Goal: Communication & Community: Answer question/provide support

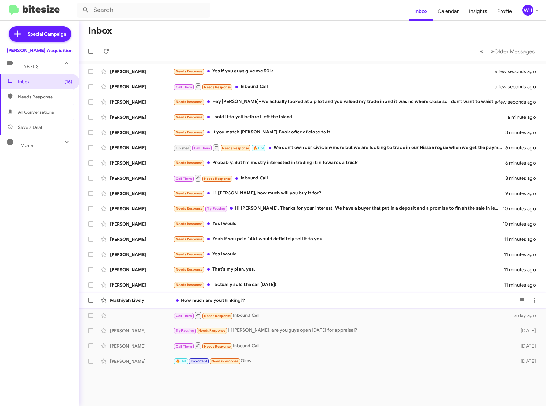
click at [129, 304] on div "Makhiyah Lively How much are you thinking?? 17 minutes ago" at bounding box center [312, 300] width 456 height 13
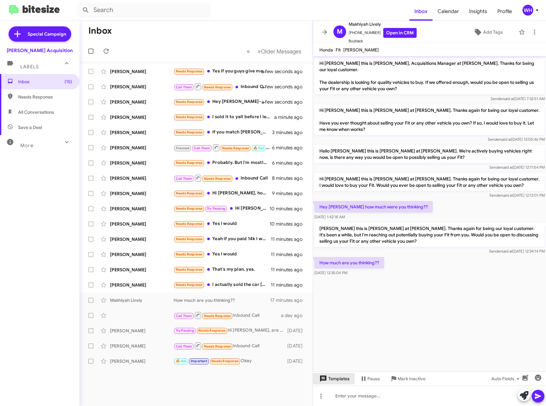
click at [325, 380] on icon at bounding box center [323, 378] width 6 height 6
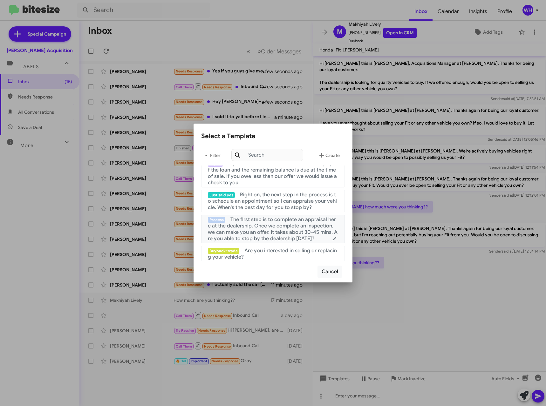
scroll to position [64, 0]
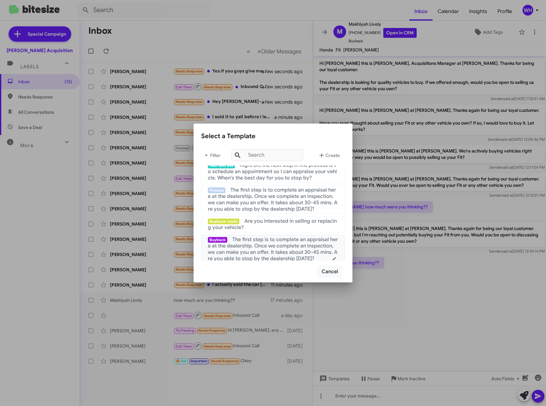
click at [263, 242] on span "The first step is to complete an appraisal here at the dealership. Once we comp…" at bounding box center [273, 248] width 130 height 25
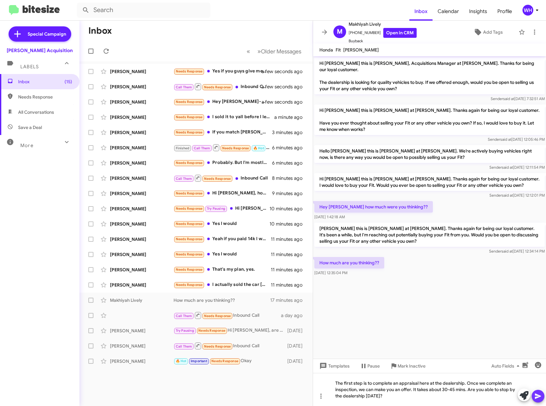
click at [534, 395] on icon at bounding box center [538, 396] width 8 height 8
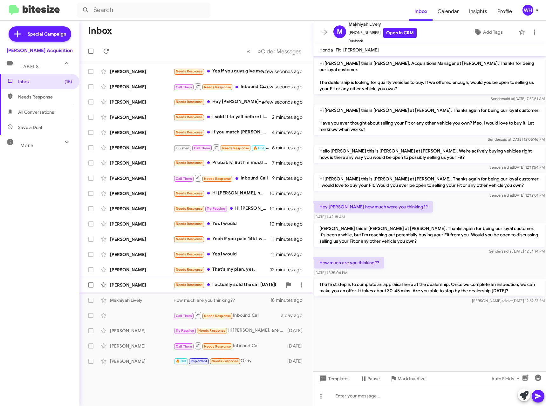
click at [128, 281] on div "[PERSON_NAME] Needs Response I actually sold the car [DATE]! 12 minutes ago" at bounding box center [195, 285] width 223 height 13
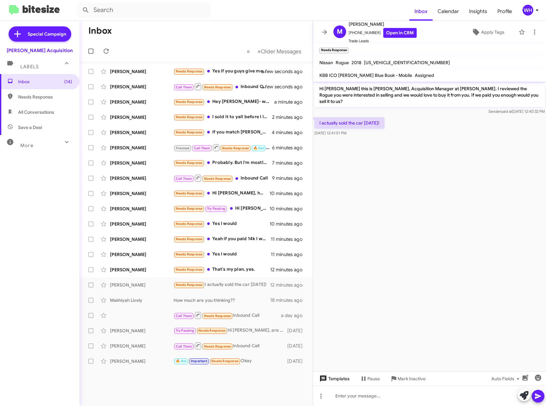
click at [343, 378] on span "Templates" at bounding box center [333, 378] width 31 height 11
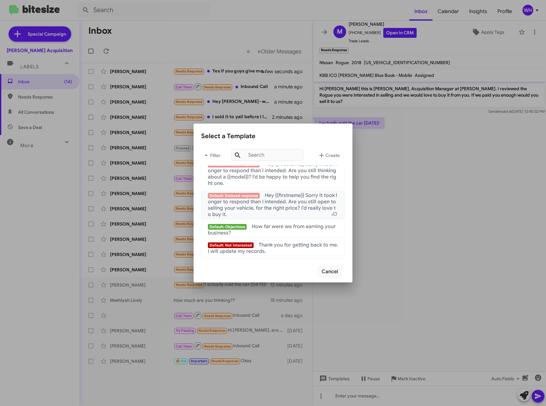
scroll to position [612, 0]
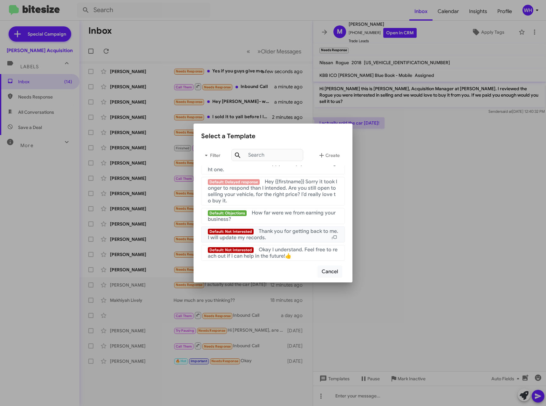
drag, startPoint x: 279, startPoint y: 237, endPoint x: 338, endPoint y: 246, distance: 60.1
click at [279, 237] on div "Default: Not Interested Thank you for getting back to me. I will update my reco…" at bounding box center [273, 234] width 130 height 13
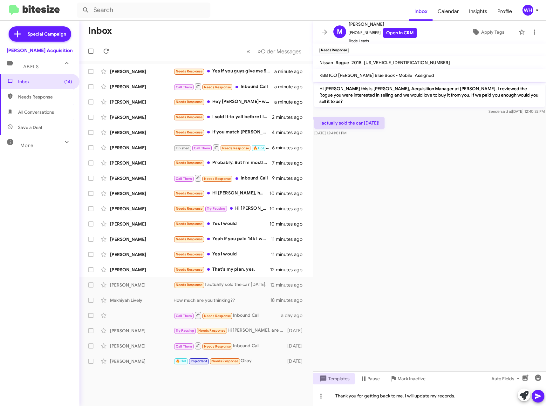
click at [540, 399] on icon at bounding box center [538, 396] width 8 height 8
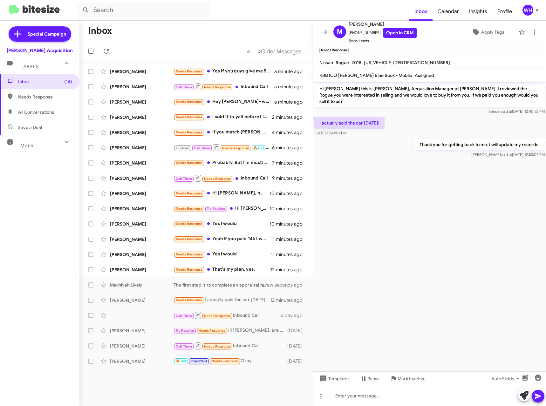
click at [407, 379] on span "Mark Inactive" at bounding box center [411, 378] width 28 height 11
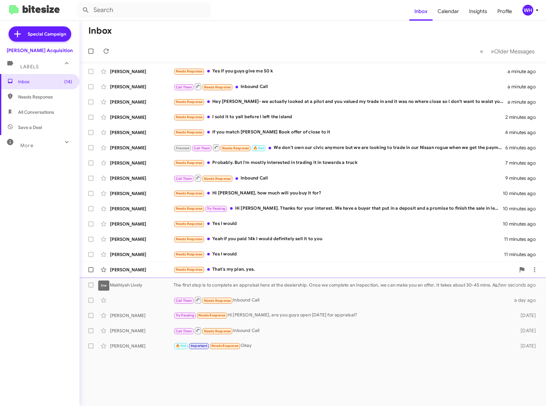
click at [108, 272] on span at bounding box center [103, 270] width 13 height 8
click at [104, 270] on icon at bounding box center [103, 269] width 5 height 5
click at [125, 270] on div "[PERSON_NAME]" at bounding box center [142, 269] width 64 height 6
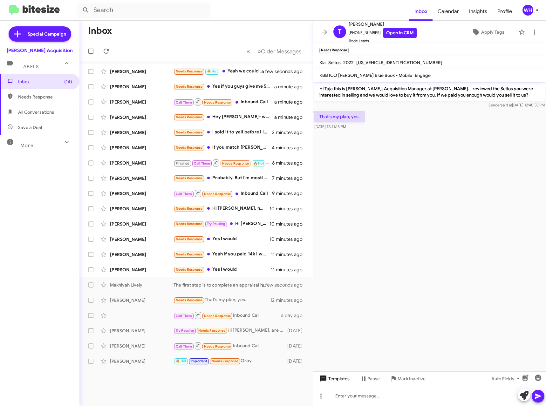
click at [345, 380] on span "Templates" at bounding box center [333, 378] width 31 height 11
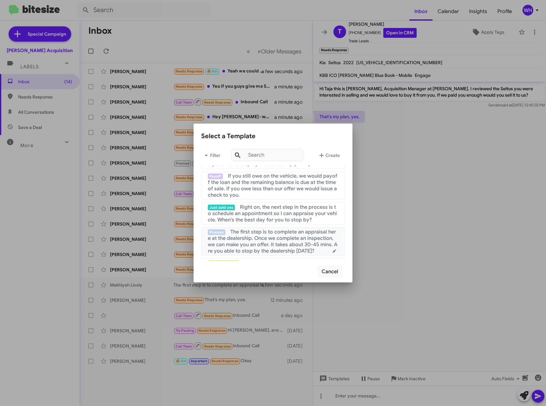
scroll to position [32, 0]
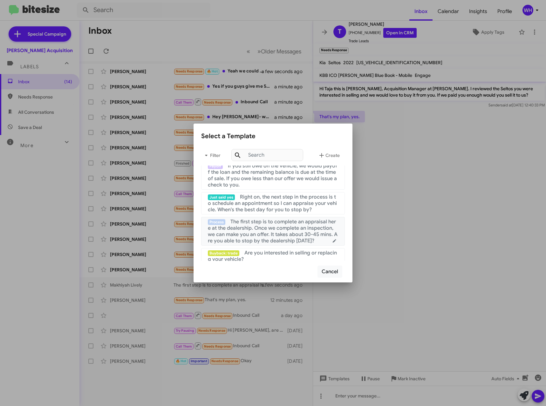
click at [281, 232] on span "The first step is to complete an appraisal here at the dealership. Once we comp…" at bounding box center [273, 230] width 130 height 25
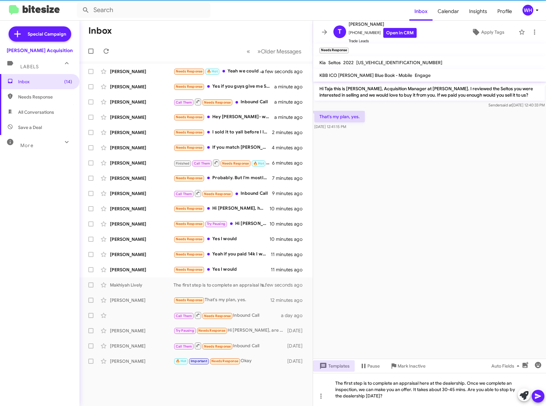
click at [537, 397] on icon at bounding box center [537, 395] width 6 height 5
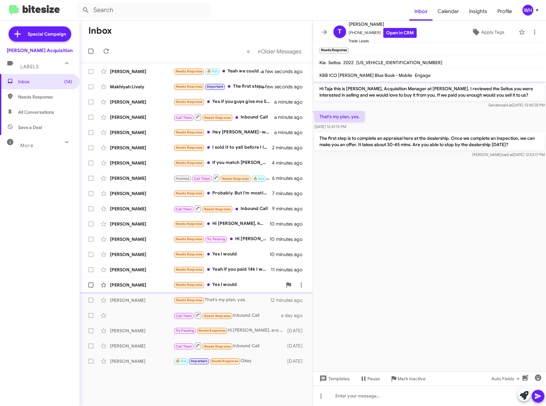
click at [119, 284] on div "[PERSON_NAME]" at bounding box center [142, 285] width 64 height 6
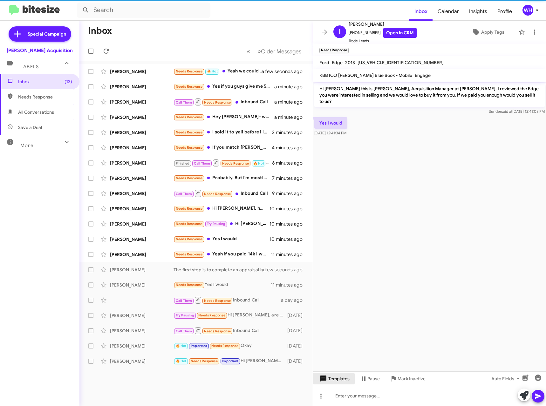
click at [332, 382] on span "Templates" at bounding box center [333, 378] width 31 height 11
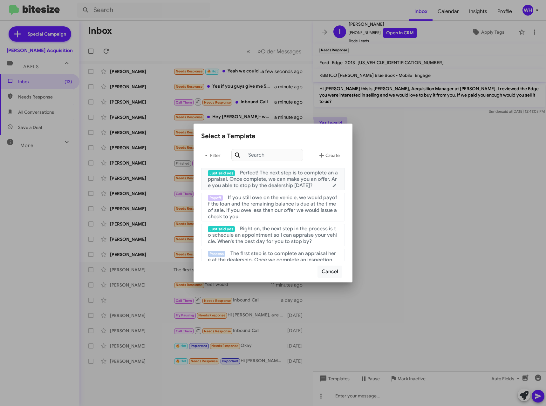
click at [265, 183] on span "Perfect! The next step is to complete an appraisal. Once complete, we can make …" at bounding box center [273, 179] width 130 height 19
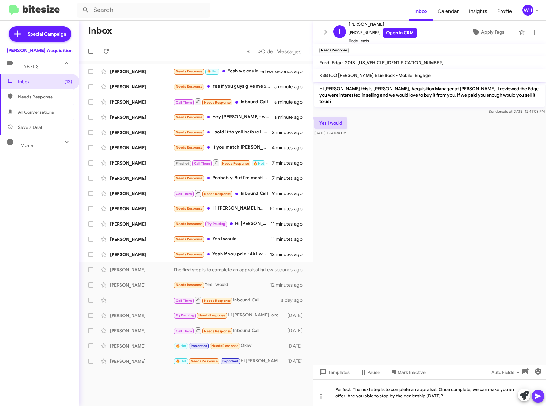
click at [539, 396] on icon at bounding box center [537, 395] width 6 height 5
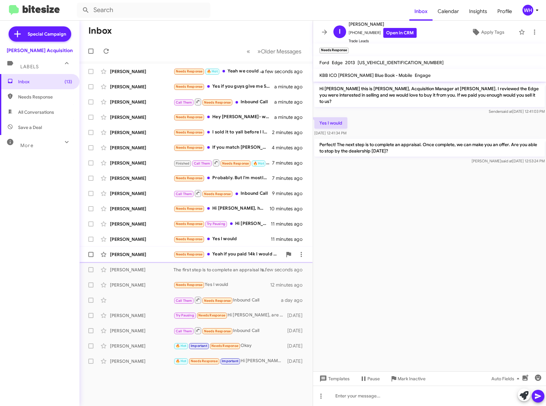
click at [133, 254] on div "[PERSON_NAME]" at bounding box center [142, 254] width 64 height 6
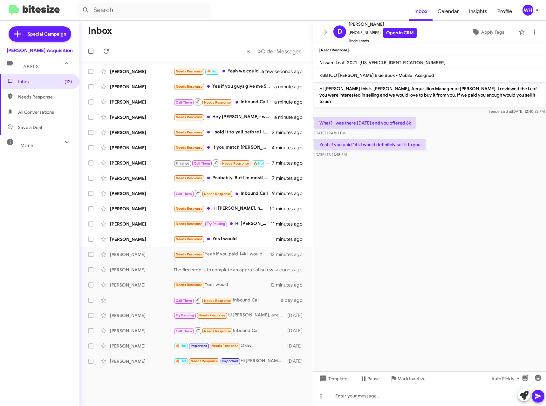
click at [411, 170] on cdk-virtual-scroll-viewport "Hi [PERSON_NAME] this is [PERSON_NAME], Acquisition Manager at [PERSON_NAME]. I…" at bounding box center [429, 227] width 233 height 290
click at [390, 184] on cdk-virtual-scroll-viewport "Hi [PERSON_NAME] this is [PERSON_NAME], Acquisition Manager at [PERSON_NAME]. I…" at bounding box center [429, 227] width 233 height 290
click at [347, 376] on span "Templates" at bounding box center [333, 378] width 31 height 11
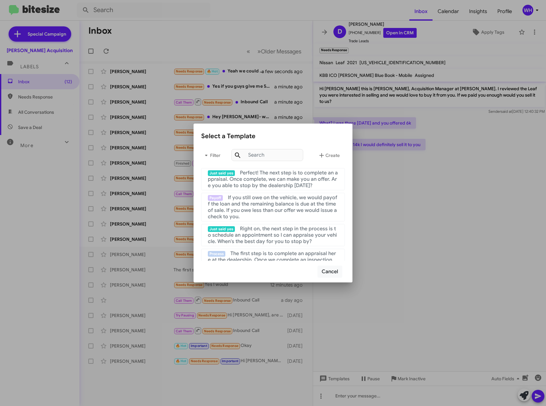
click at [472, 283] on div at bounding box center [273, 203] width 546 height 406
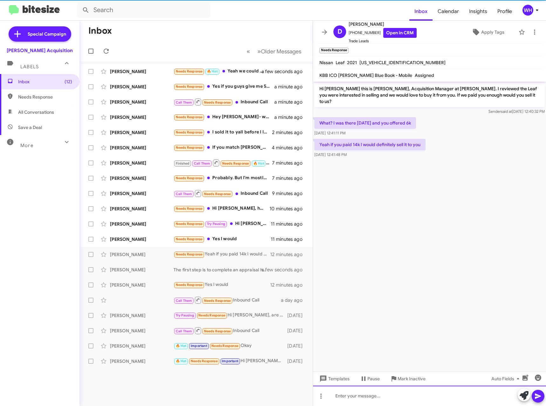
click at [384, 395] on div at bounding box center [429, 396] width 233 height 20
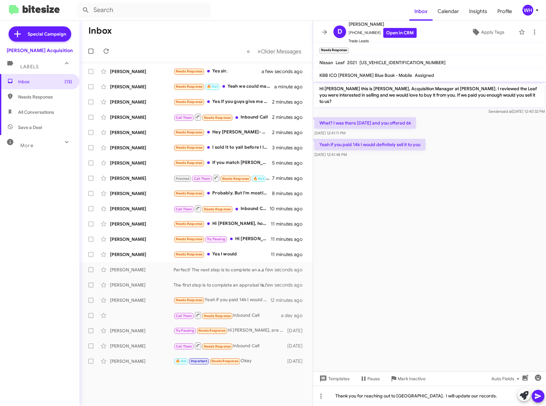
click at [542, 399] on button at bounding box center [537, 396] width 13 height 13
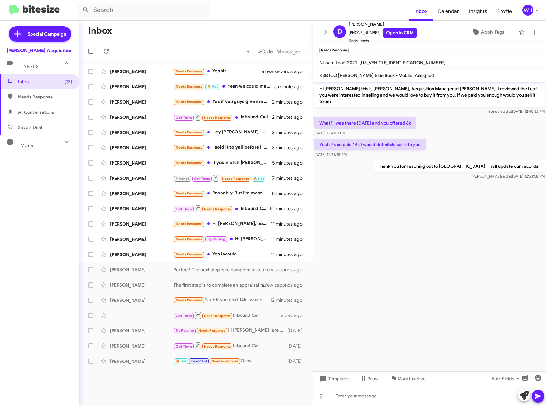
click at [468, 280] on cdk-virtual-scroll-viewport "Hi [PERSON_NAME] this is [PERSON_NAME], Acquisition Manager at [PERSON_NAME]. I…" at bounding box center [429, 227] width 233 height 290
click at [414, 379] on span "Mark Inactive" at bounding box center [411, 378] width 28 height 11
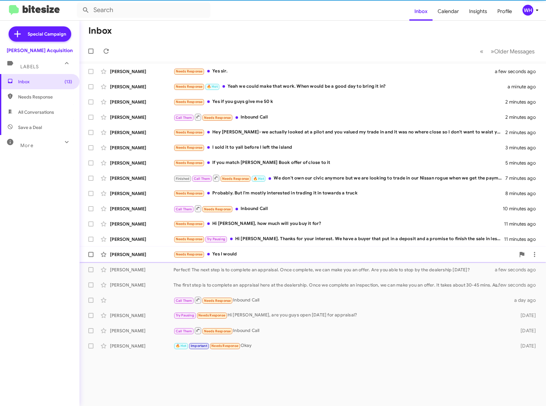
click at [136, 256] on div "[PERSON_NAME]" at bounding box center [142, 254] width 64 height 6
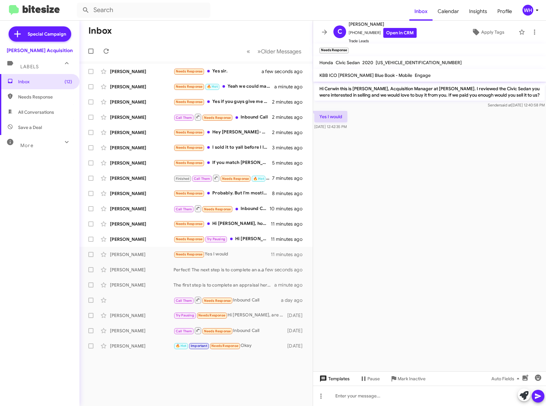
click at [336, 378] on span "Templates" at bounding box center [333, 378] width 31 height 11
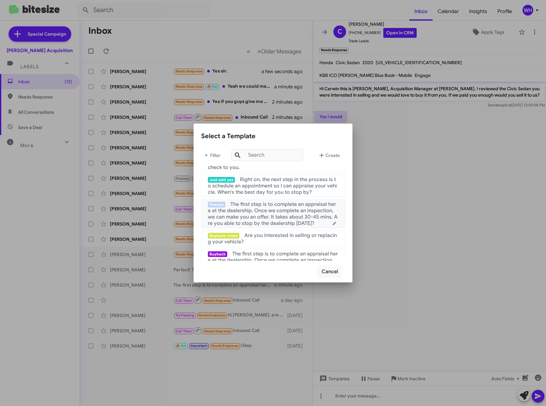
scroll to position [64, 0]
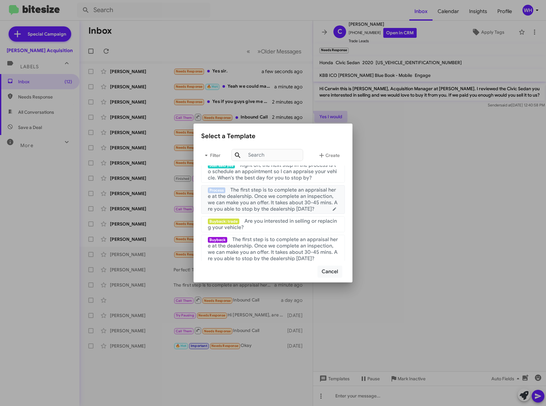
click at [258, 197] on span "The first step is to complete an appraisal here at the dealership. Once we comp…" at bounding box center [273, 199] width 130 height 25
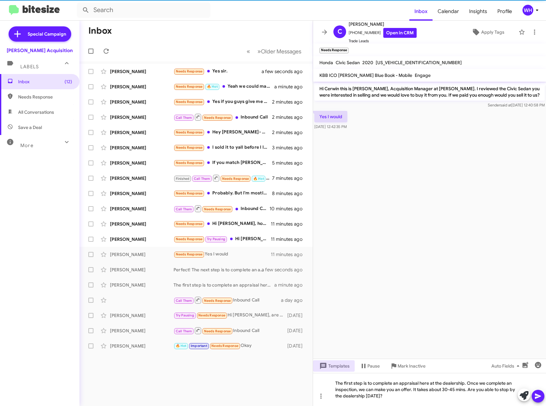
click at [541, 394] on icon at bounding box center [538, 396] width 8 height 8
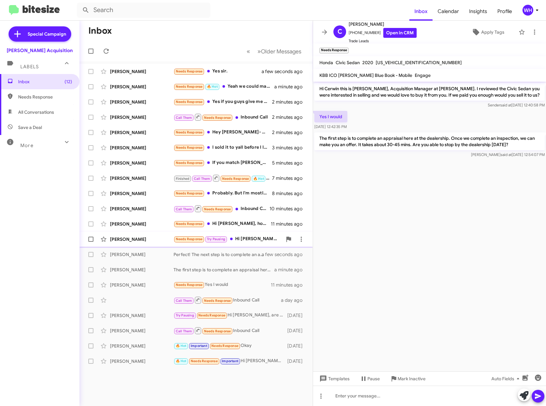
click at [131, 236] on div "[PERSON_NAME]" at bounding box center [142, 239] width 64 height 6
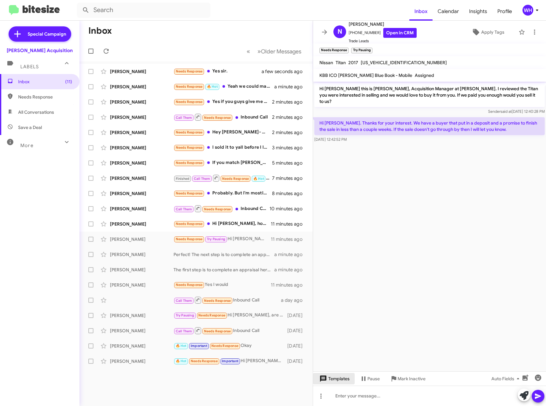
click at [339, 374] on span "Templates" at bounding box center [333, 378] width 31 height 11
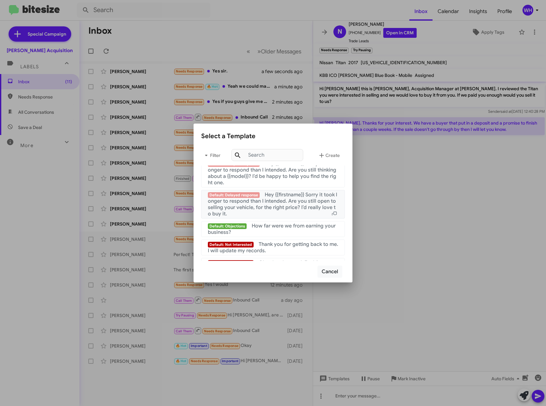
scroll to position [612, 0]
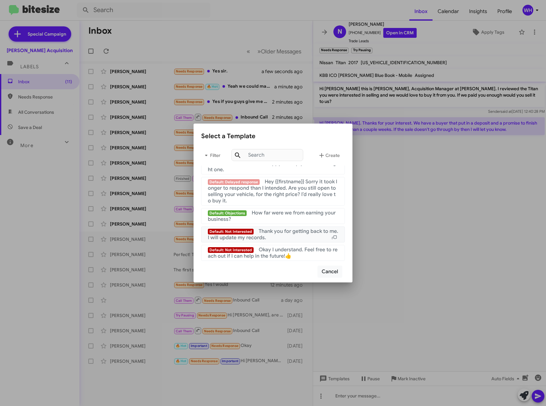
click at [295, 236] on div "Default: Not Interested Thank you for getting back to me. I will update my reco…" at bounding box center [273, 234] width 130 height 13
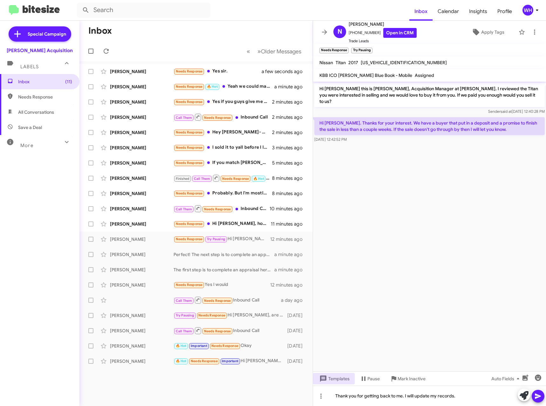
click at [537, 401] on span at bounding box center [538, 396] width 8 height 13
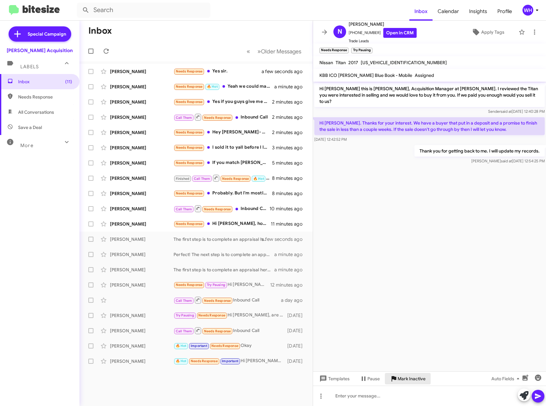
drag, startPoint x: 420, startPoint y: 379, endPoint x: 412, endPoint y: 377, distance: 8.9
click at [419, 379] on span "Mark Inactive" at bounding box center [411, 378] width 28 height 11
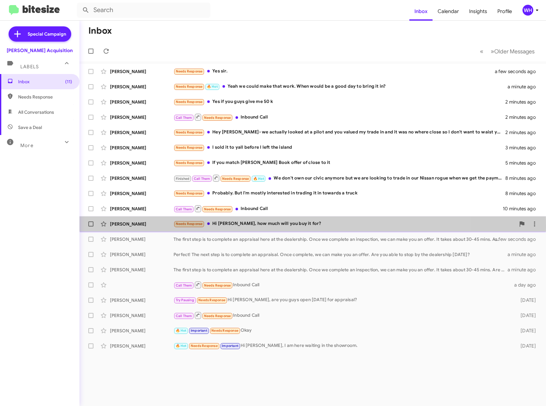
click at [145, 225] on div "[PERSON_NAME]" at bounding box center [142, 224] width 64 height 6
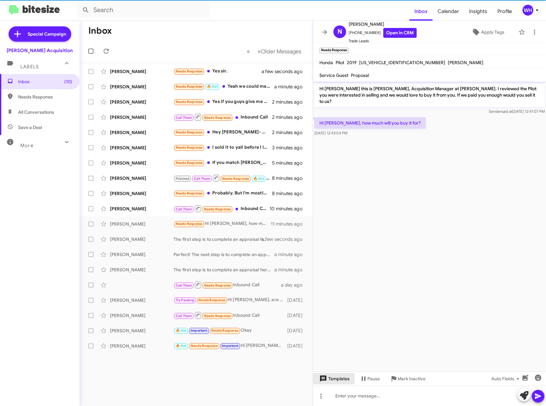
click at [341, 379] on span "Templates" at bounding box center [333, 378] width 31 height 11
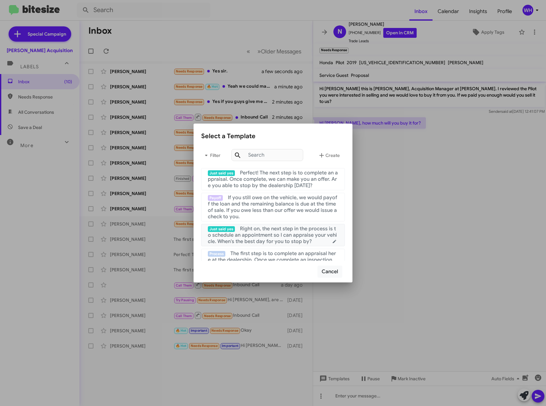
click at [266, 226] on span "Right on, the next step in the process is to schedule an appointment so I can a…" at bounding box center [272, 234] width 129 height 19
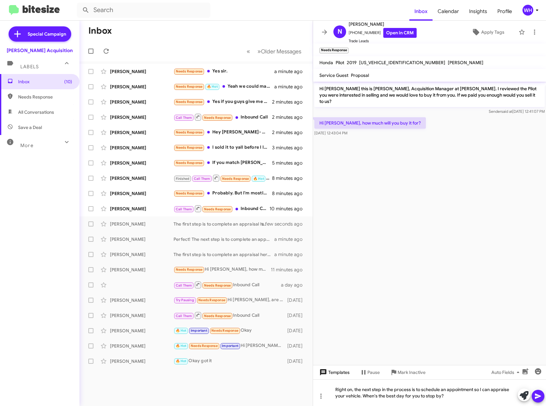
click at [332, 376] on span "Templates" at bounding box center [333, 371] width 31 height 11
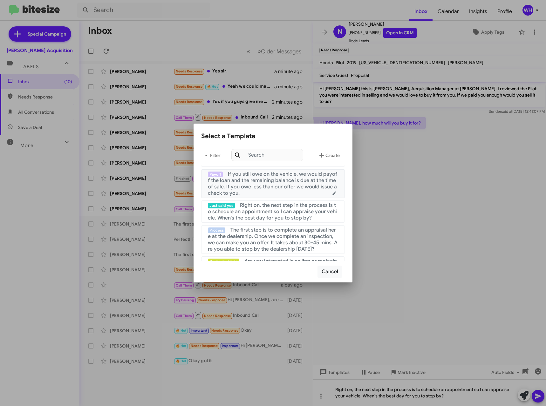
scroll to position [95, 0]
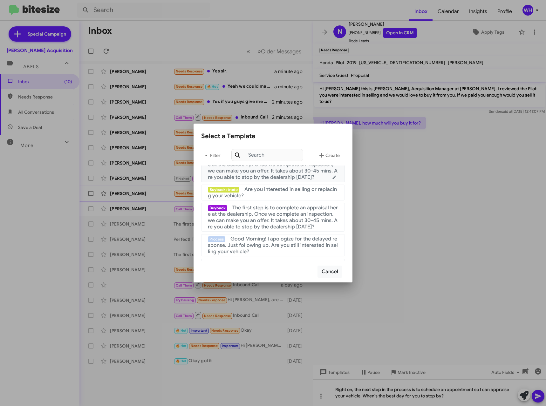
drag, startPoint x: 268, startPoint y: 174, endPoint x: 307, endPoint y: 188, distance: 42.0
click at [268, 174] on span "The first step is to complete an appraisal here at the dealership. Once we comp…" at bounding box center [273, 167] width 130 height 25
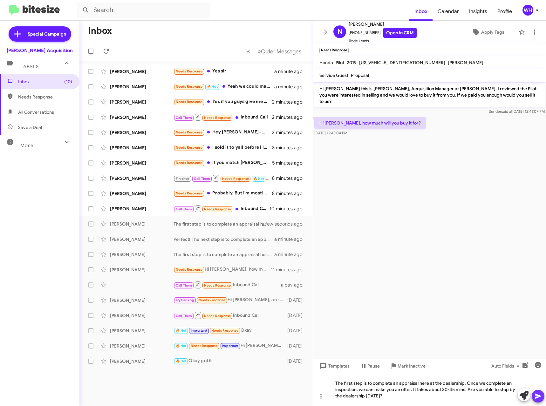
drag, startPoint x: 535, startPoint y: 400, endPoint x: 521, endPoint y: 391, distance: 16.4
click at [535, 399] on span at bounding box center [538, 396] width 8 height 13
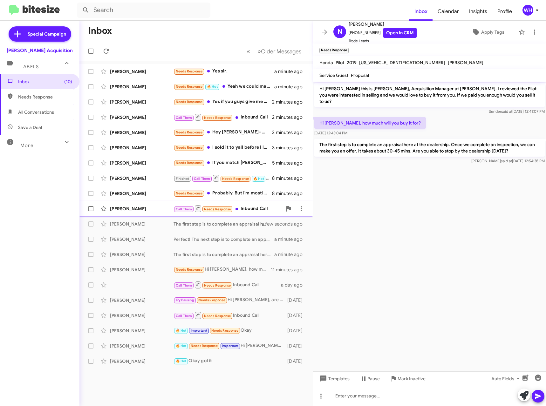
drag, startPoint x: 140, startPoint y: 210, endPoint x: 212, endPoint y: 200, distance: 72.4
click at [141, 209] on div "[PERSON_NAME]" at bounding box center [142, 208] width 64 height 6
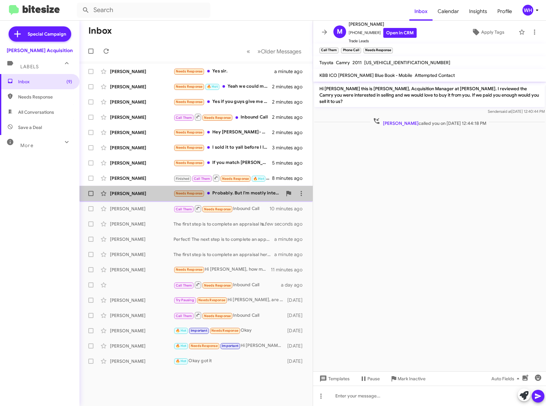
click at [118, 194] on div "[PERSON_NAME]" at bounding box center [142, 193] width 64 height 6
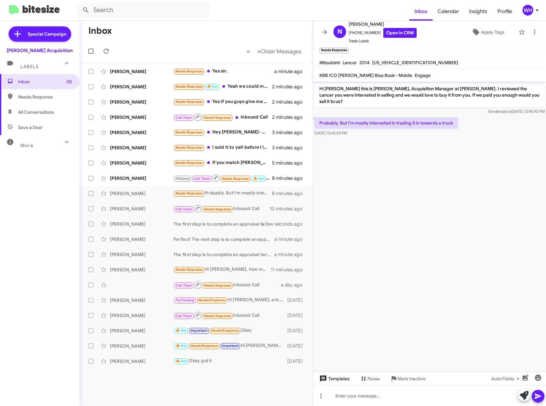
click at [341, 377] on span "Templates" at bounding box center [333, 378] width 31 height 11
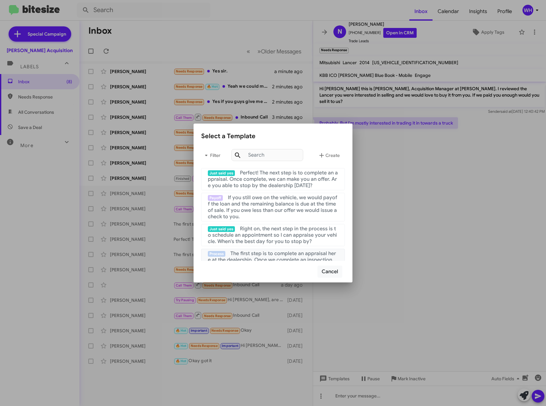
click at [297, 256] on span "The first step is to complete an appraisal here at the dealership. Once we comp…" at bounding box center [273, 262] width 130 height 25
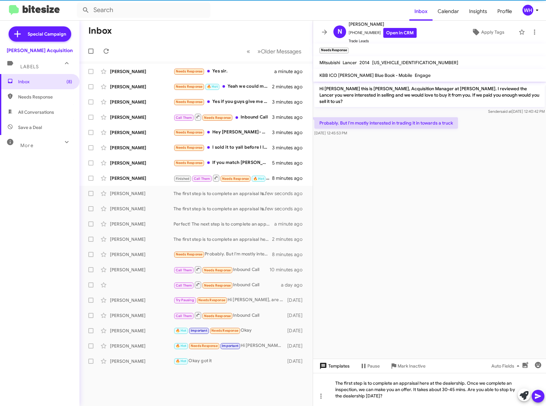
click at [333, 364] on span "Templates" at bounding box center [333, 365] width 31 height 11
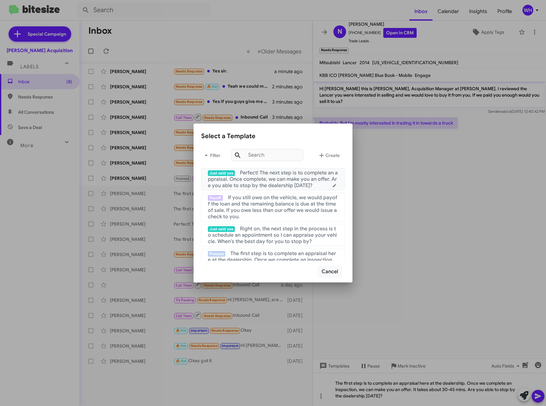
click at [253, 177] on span "Perfect! The next step is to complete an appraisal. Once complete, we can make …" at bounding box center [273, 179] width 130 height 19
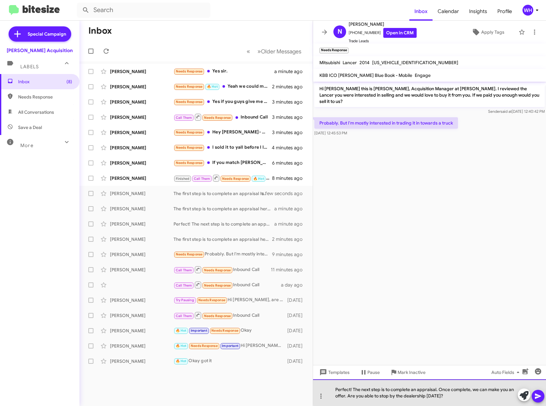
click at [533, 388] on div "Perfect! The next step is to complete an appraisal. Once complete, we can make …" at bounding box center [429, 392] width 233 height 27
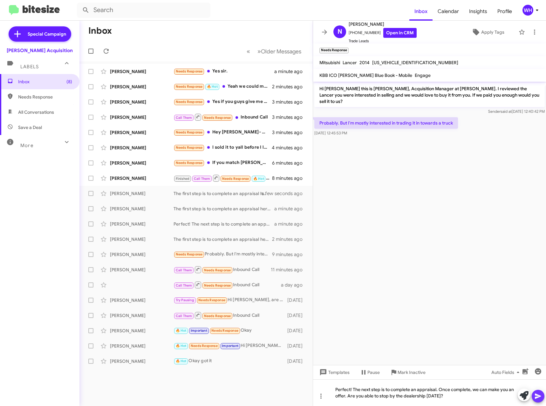
click at [538, 395] on icon at bounding box center [537, 395] width 6 height 5
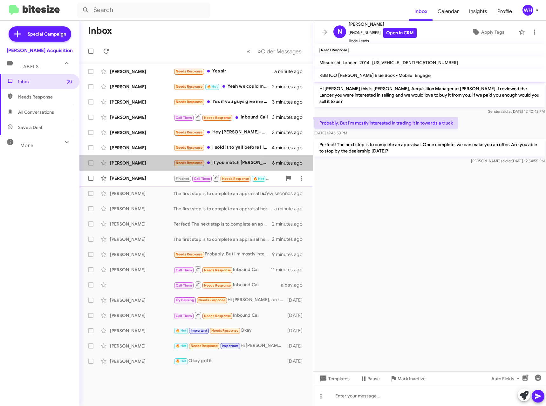
drag, startPoint x: 126, startPoint y: 165, endPoint x: 233, endPoint y: 174, distance: 107.0
click at [126, 165] on div "[PERSON_NAME]" at bounding box center [142, 163] width 64 height 6
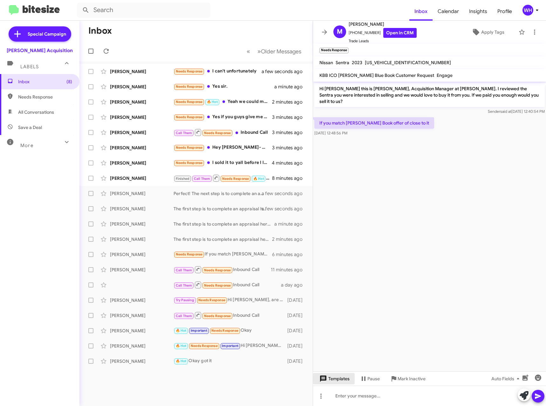
click at [329, 380] on span "Templates" at bounding box center [333, 378] width 31 height 11
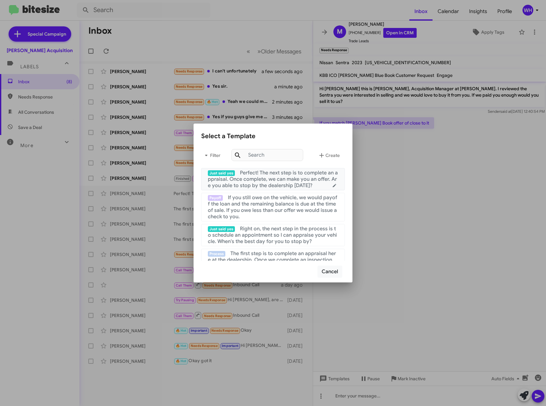
click at [287, 177] on span "Perfect! The next step is to complete an appraisal. Once complete, we can make …" at bounding box center [273, 179] width 130 height 19
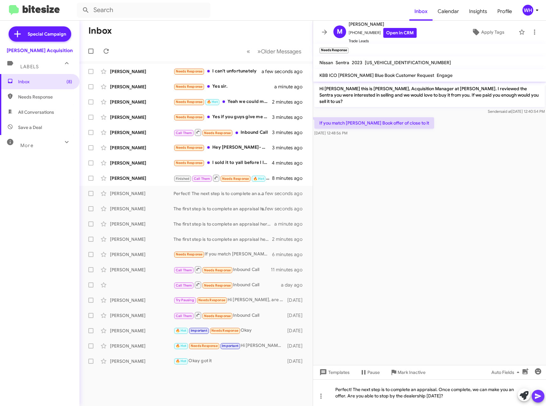
click at [541, 395] on icon at bounding box center [538, 396] width 8 height 8
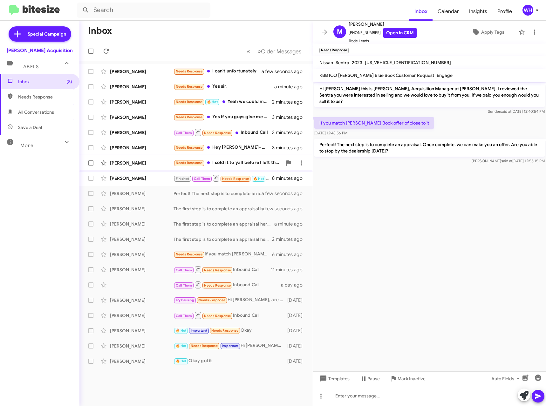
click at [124, 164] on div "[PERSON_NAME]" at bounding box center [142, 163] width 64 height 6
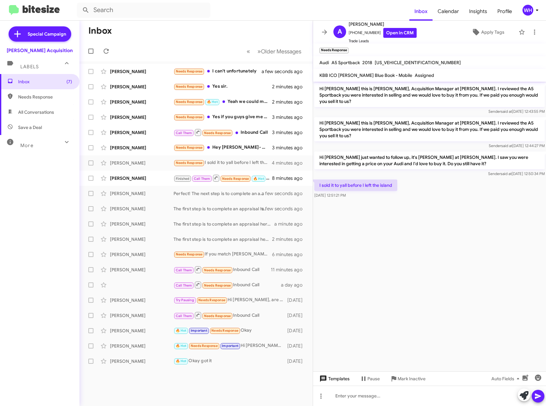
click at [336, 376] on span "Templates" at bounding box center [333, 378] width 31 height 11
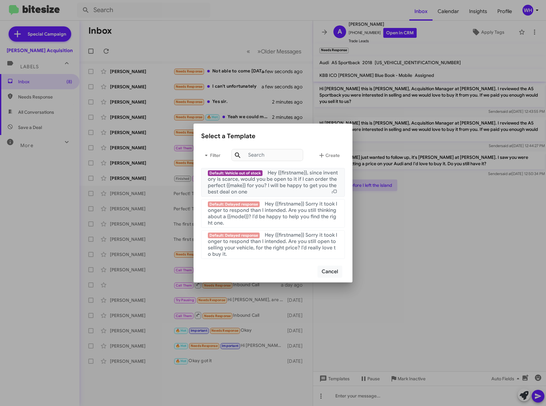
scroll to position [612, 0]
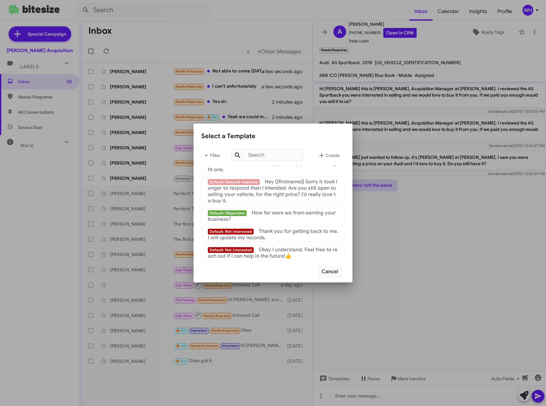
click at [286, 237] on div "Default: Not Interested Thank you for getting back to me. I will update my reco…" at bounding box center [273, 234] width 130 height 13
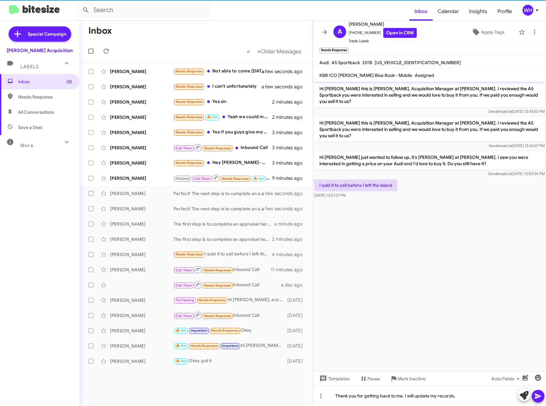
drag, startPoint x: 437, startPoint y: 345, endPoint x: 431, endPoint y: 376, distance: 32.1
click at [438, 345] on cdk-virtual-scroll-viewport "Hi [PERSON_NAME] this is [PERSON_NAME], Acquisition Manager at [PERSON_NAME]. I…" at bounding box center [429, 227] width 233 height 290
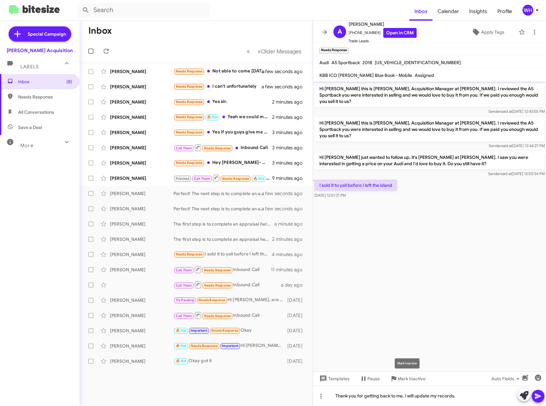
click at [407, 380] on span "Mark Inactive" at bounding box center [411, 378] width 28 height 11
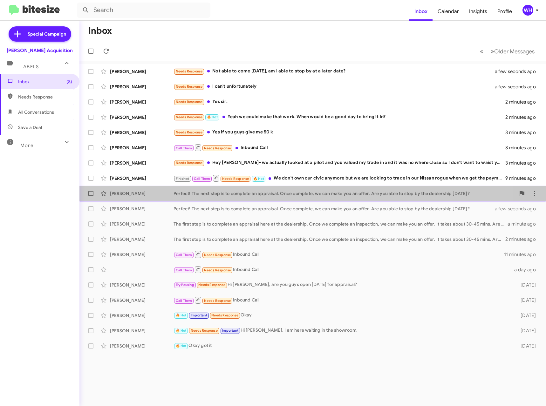
click at [126, 194] on div "[PERSON_NAME]" at bounding box center [142, 193] width 64 height 6
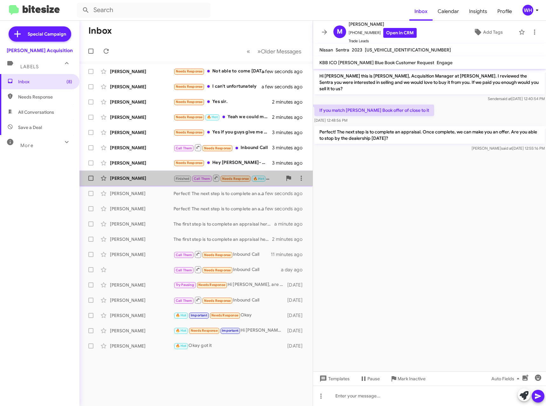
click at [127, 178] on div "[PERSON_NAME]" at bounding box center [142, 178] width 64 height 6
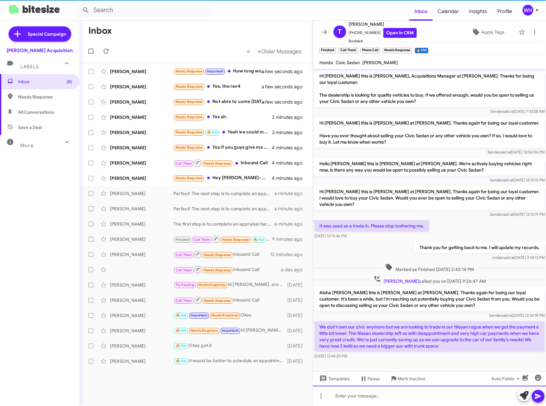
click at [346, 394] on div at bounding box center [429, 396] width 233 height 20
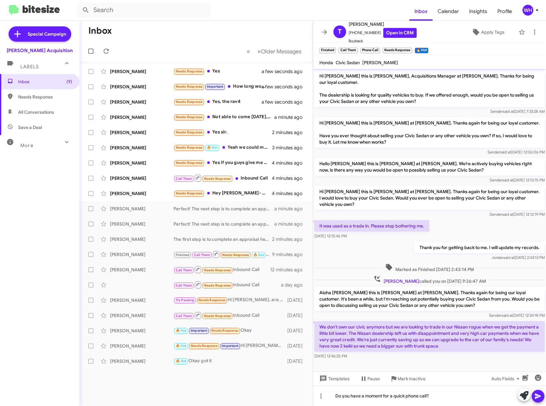
click at [541, 395] on icon at bounding box center [538, 396] width 8 height 8
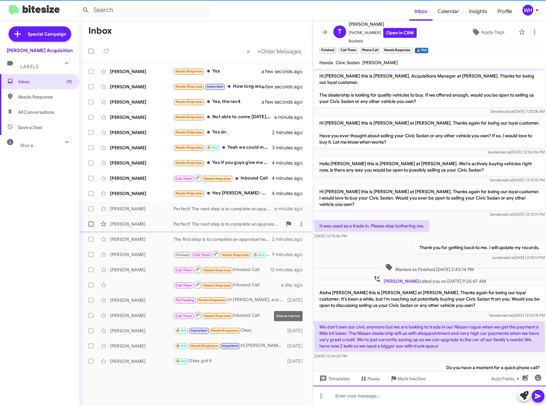
scroll to position [16, 0]
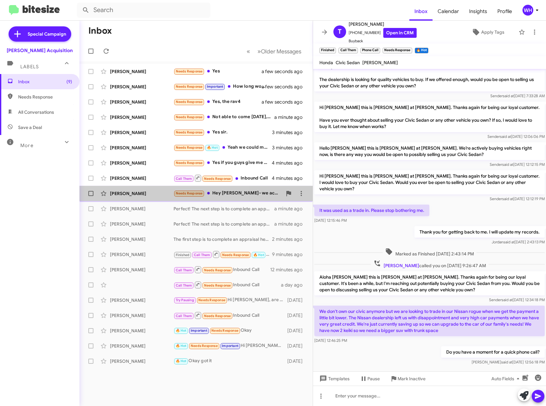
click at [119, 196] on div "[PERSON_NAME]" at bounding box center [142, 193] width 64 height 6
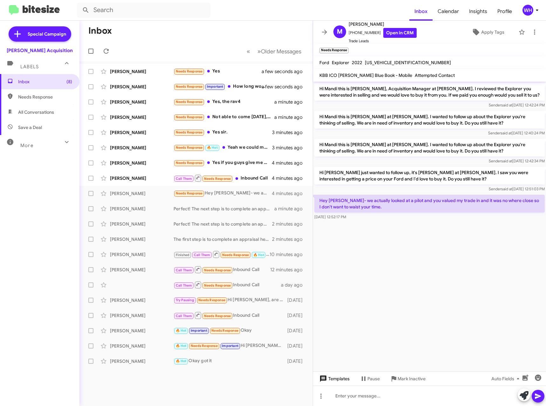
click at [345, 379] on span "Templates" at bounding box center [333, 378] width 31 height 11
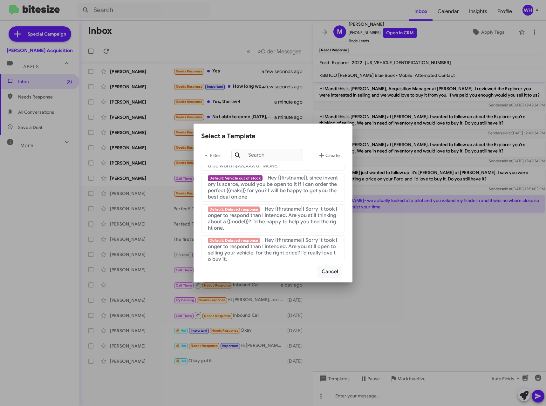
scroll to position [603, 0]
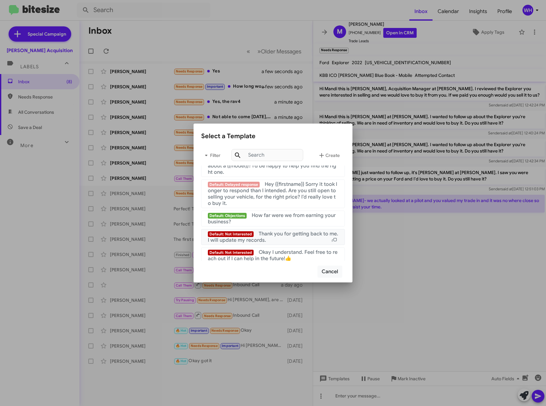
click at [294, 243] on div "Default: Not Interested Thank you for getting back to me. I will update my reco…" at bounding box center [273, 237] width 130 height 13
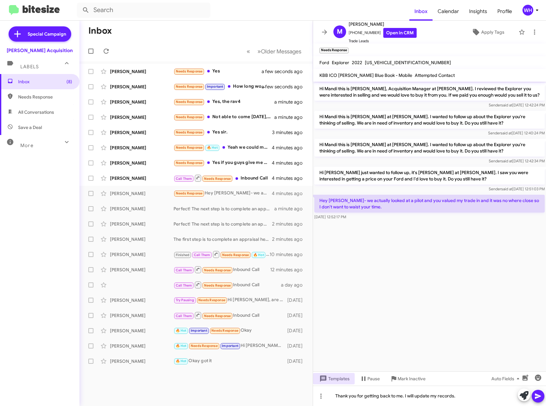
click at [538, 393] on icon at bounding box center [538, 396] width 8 height 8
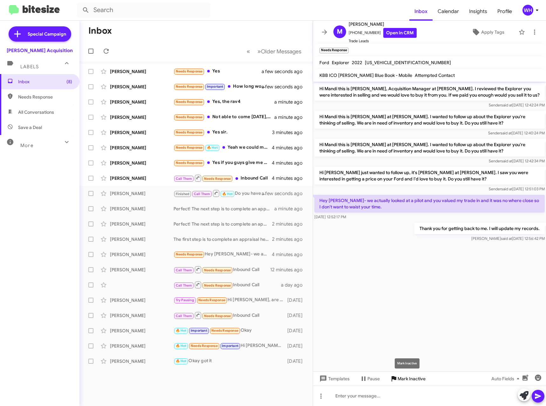
click at [415, 379] on span "Mark Inactive" at bounding box center [411, 378] width 28 height 11
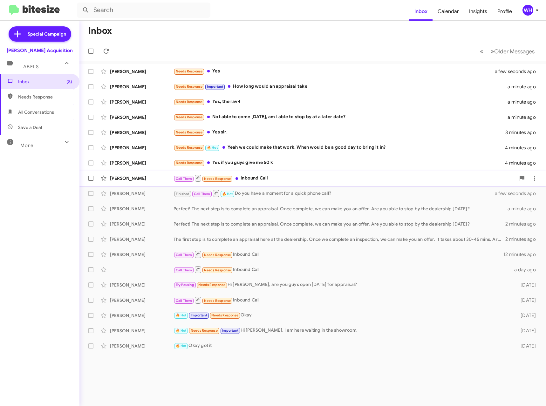
click at [135, 176] on div "[PERSON_NAME]" at bounding box center [142, 178] width 64 height 6
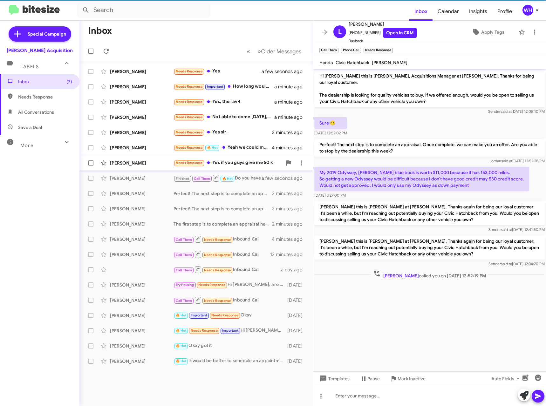
drag, startPoint x: 117, startPoint y: 163, endPoint x: 147, endPoint y: 158, distance: 30.8
click at [117, 163] on div "[PERSON_NAME]" at bounding box center [142, 163] width 64 height 6
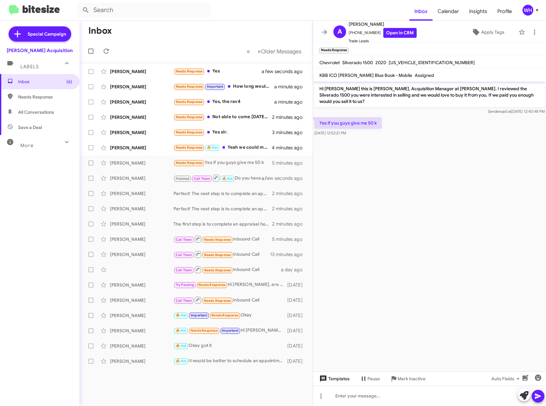
click at [334, 379] on span "Templates" at bounding box center [333, 378] width 31 height 11
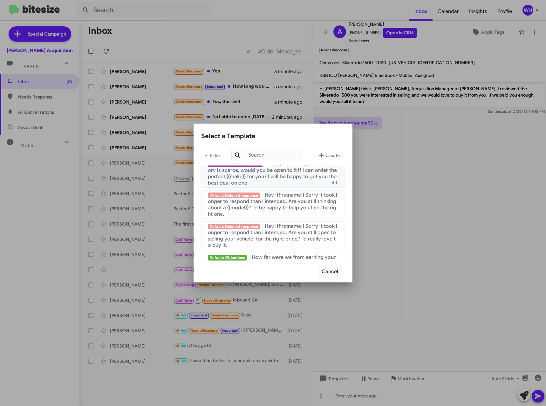
scroll to position [603, 0]
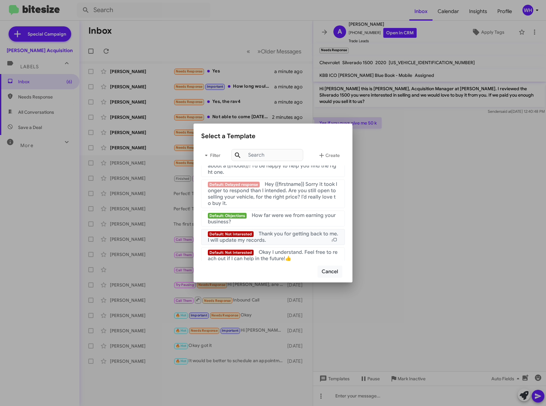
click at [269, 238] on span "Thank you for getting back to me. I will update my records." at bounding box center [273, 237] width 130 height 13
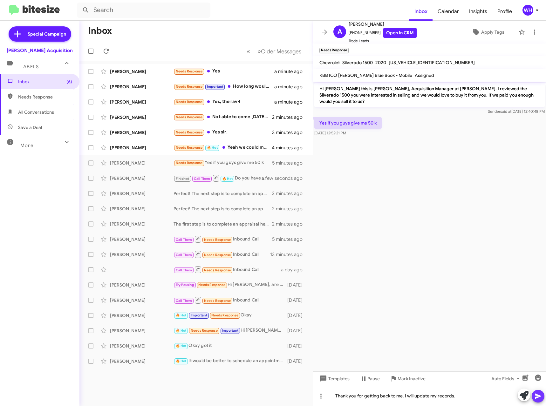
click at [541, 395] on button at bounding box center [537, 396] width 13 height 13
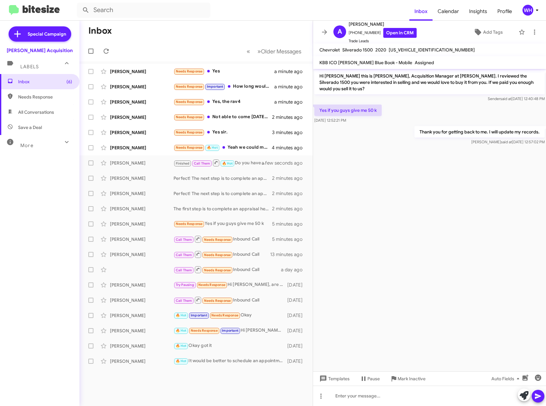
click at [426, 379] on button "Mark Inactive" at bounding box center [408, 378] width 46 height 11
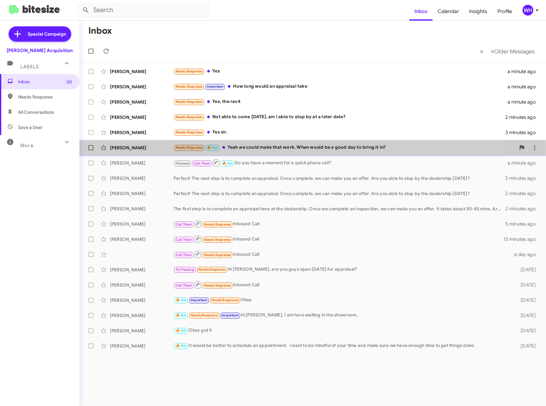
click at [121, 150] on div "[PERSON_NAME]" at bounding box center [142, 147] width 64 height 6
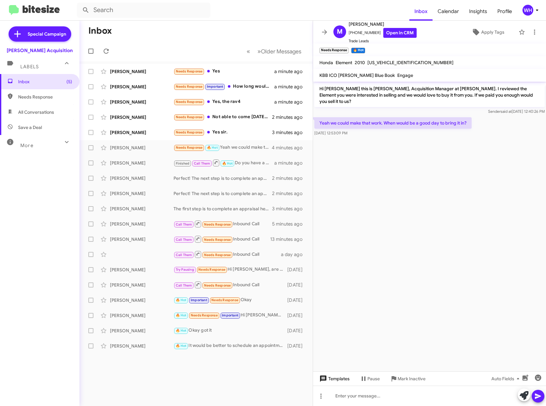
click at [332, 382] on span "Templates" at bounding box center [333, 378] width 31 height 11
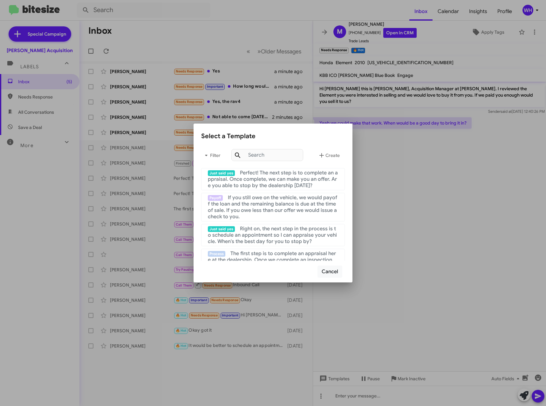
drag, startPoint x: 413, startPoint y: 196, endPoint x: 414, endPoint y: 209, distance: 13.4
click at [413, 197] on div at bounding box center [273, 203] width 546 height 406
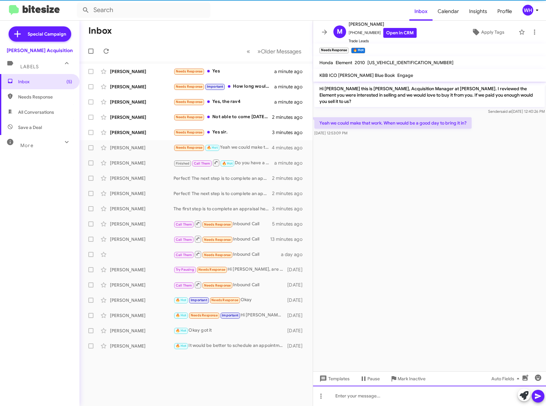
click at [353, 401] on div at bounding box center [429, 396] width 233 height 20
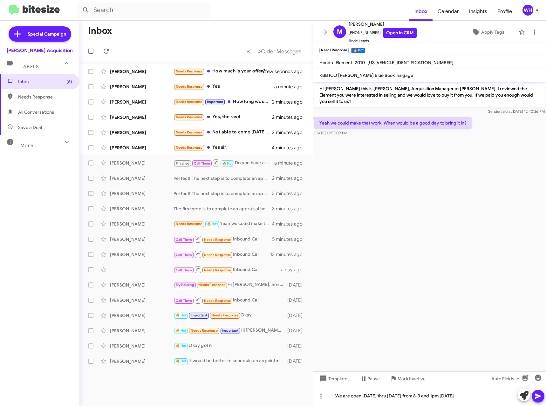
drag, startPoint x: 480, startPoint y: 290, endPoint x: 486, endPoint y: 296, distance: 8.1
click at [481, 290] on cdk-virtual-scroll-viewport "Hi [PERSON_NAME] this is [PERSON_NAME], Acquisition Manager at [PERSON_NAME]. I…" at bounding box center [429, 227] width 233 height 290
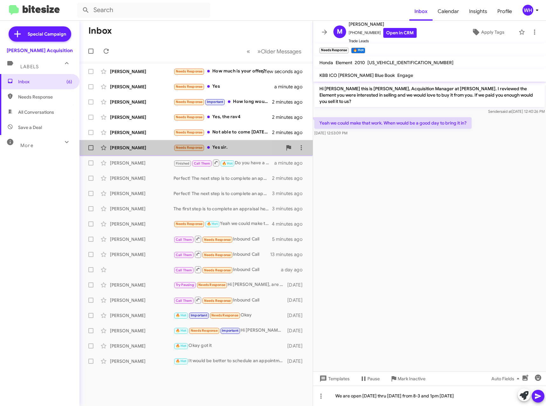
click at [131, 145] on div "[PERSON_NAME]" at bounding box center [142, 147] width 64 height 6
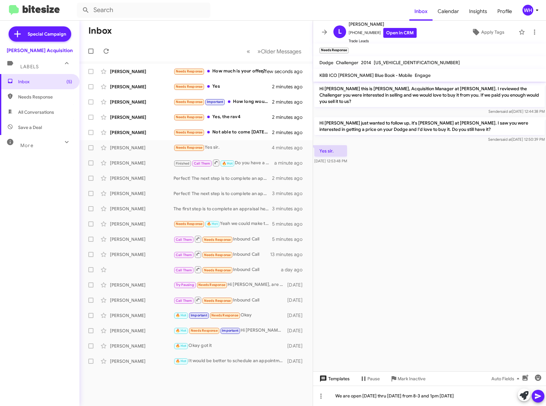
click at [338, 378] on span "Templates" at bounding box center [333, 378] width 31 height 11
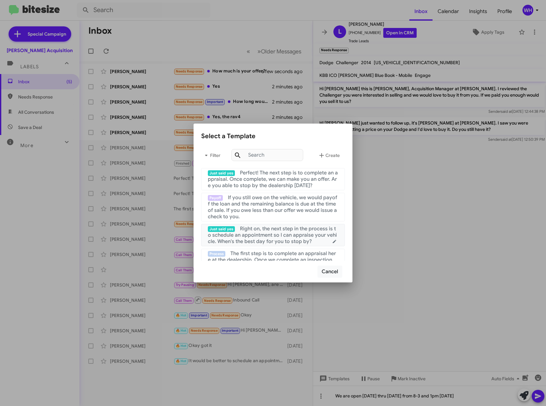
click at [274, 237] on span "Right on, the next step in the process is to schedule an appointment so I can a…" at bounding box center [272, 234] width 129 height 19
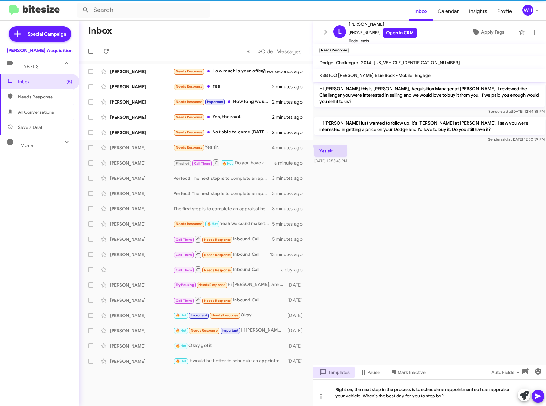
click at [537, 392] on span at bounding box center [538, 396] width 8 height 13
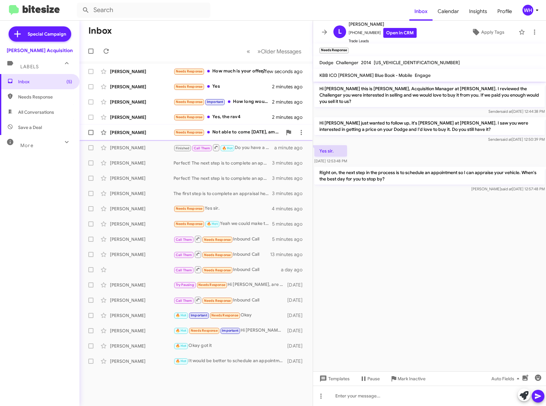
click at [118, 131] on div "[PERSON_NAME]" at bounding box center [142, 132] width 64 height 6
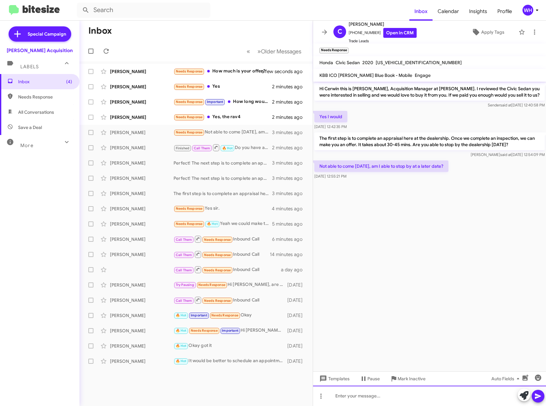
click at [365, 397] on div at bounding box center [429, 396] width 233 height 20
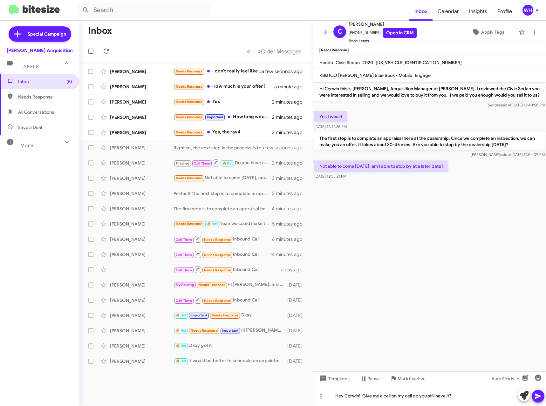
click at [541, 398] on button at bounding box center [537, 396] width 13 height 13
click at [139, 132] on div "[PERSON_NAME]" at bounding box center [142, 132] width 64 height 6
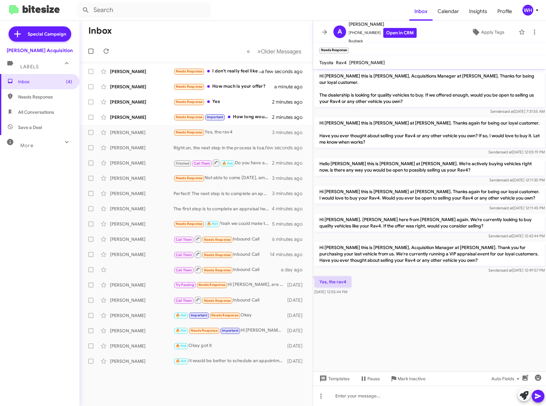
click at [332, 380] on mat-tooltip-component "Change message mode" at bounding box center [320, 380] width 49 height 19
click at [344, 380] on span "Templates" at bounding box center [333, 378] width 31 height 11
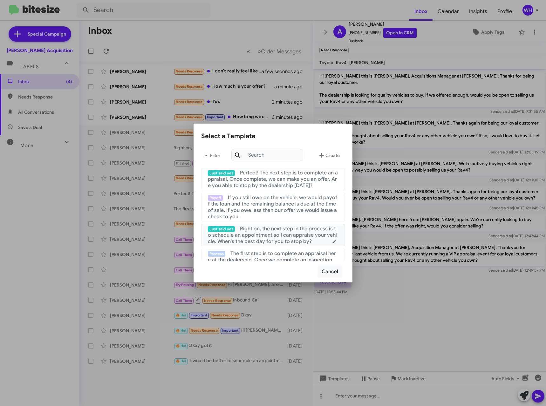
click at [259, 234] on span "Right on, the next step in the process is to schedule an appointment so I can a…" at bounding box center [272, 234] width 129 height 19
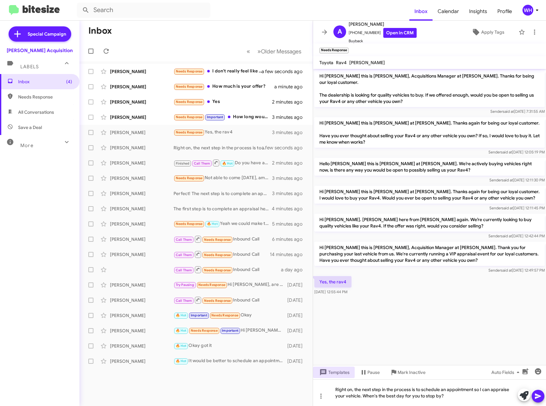
click at [538, 392] on span at bounding box center [538, 396] width 8 height 13
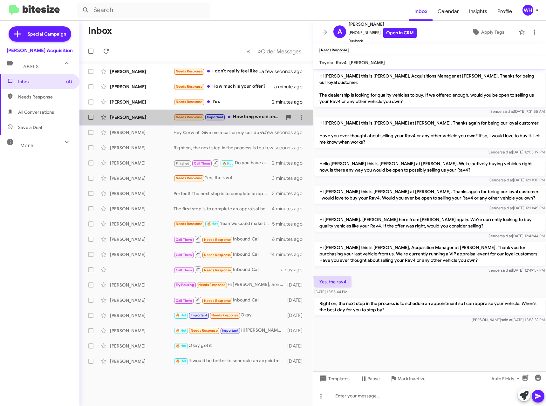
click at [135, 118] on div "[PERSON_NAME]" at bounding box center [142, 117] width 64 height 6
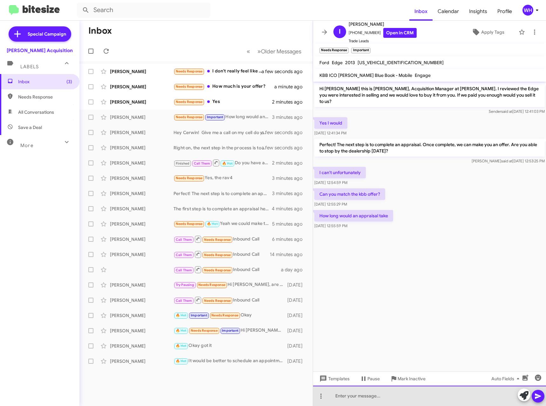
click at [354, 396] on div at bounding box center [429, 396] width 233 height 20
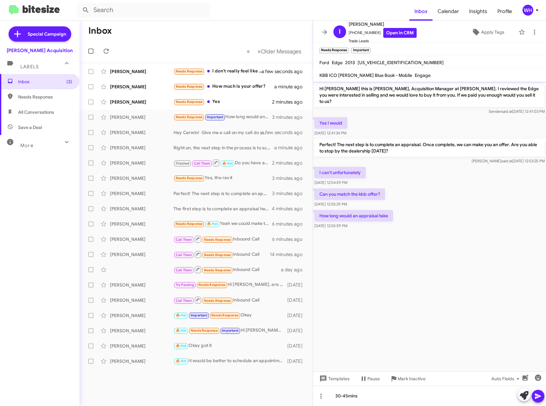
click at [537, 398] on icon at bounding box center [538, 396] width 8 height 8
click at [134, 101] on div "[PERSON_NAME]" at bounding box center [142, 102] width 64 height 6
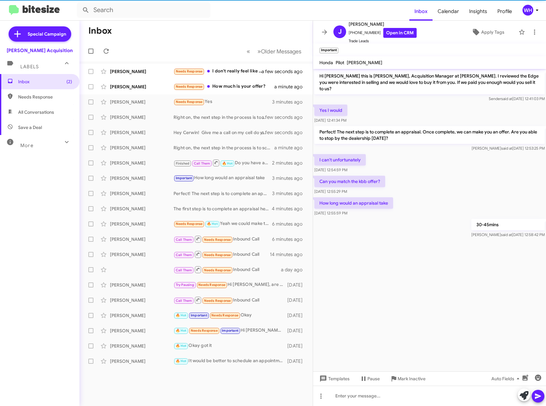
scroll to position [2, 0]
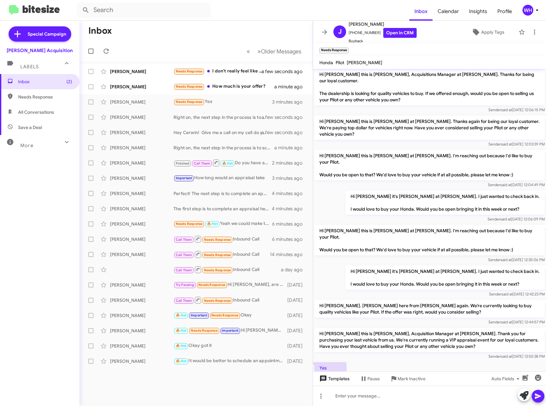
click at [333, 383] on span "Templates" at bounding box center [333, 378] width 31 height 11
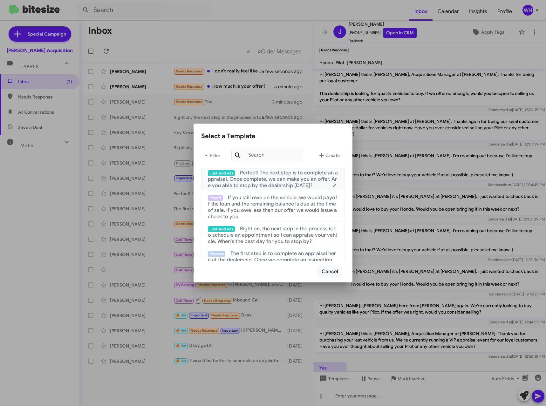
drag, startPoint x: 263, startPoint y: 185, endPoint x: 287, endPoint y: 197, distance: 26.8
click at [264, 185] on span "Perfect! The next step is to complete an appraisal. Once complete, we can make …" at bounding box center [273, 179] width 130 height 19
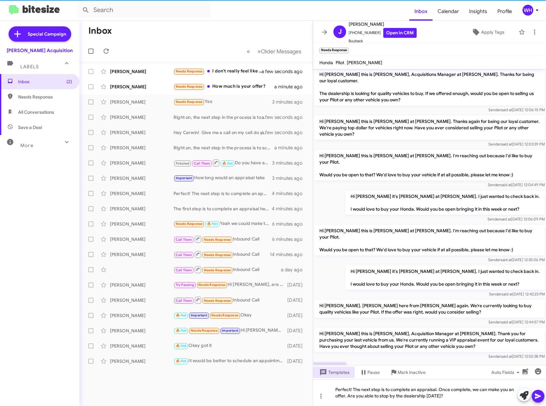
click at [539, 397] on icon at bounding box center [538, 396] width 8 height 8
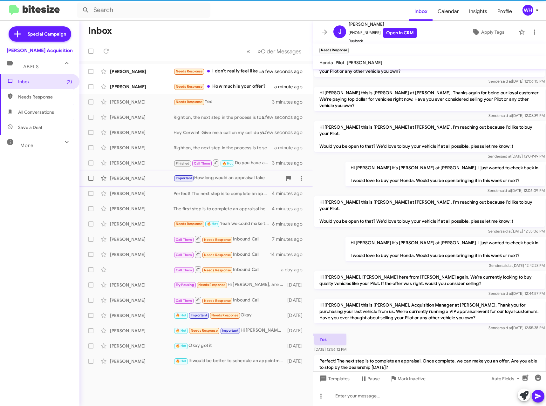
scroll to position [31, 0]
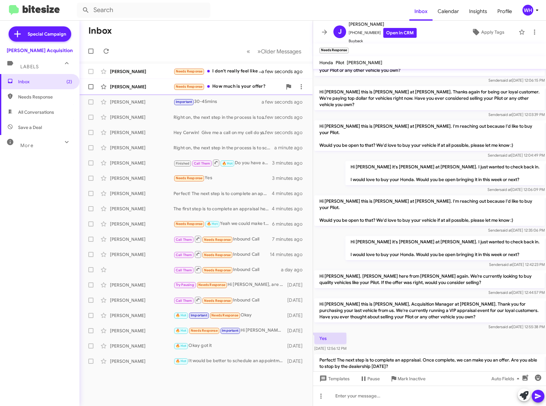
click at [127, 84] on div "[PERSON_NAME]" at bounding box center [142, 87] width 64 height 6
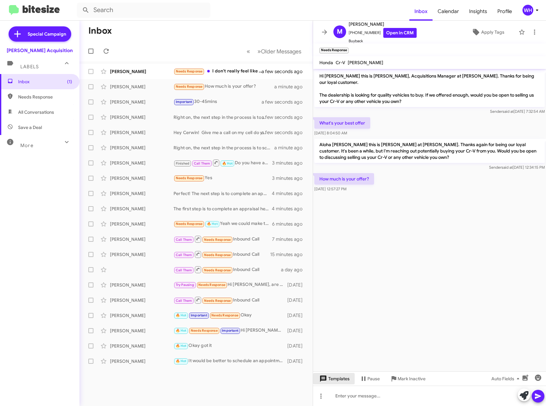
click at [338, 382] on span "Templates" at bounding box center [333, 378] width 31 height 11
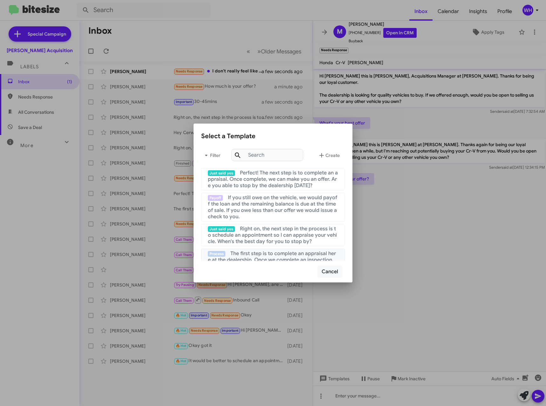
drag, startPoint x: 256, startPoint y: 257, endPoint x: 294, endPoint y: 263, distance: 38.6
click at [257, 256] on span "The first step is to complete an appraisal here at the dealership. Once we comp…" at bounding box center [273, 262] width 130 height 25
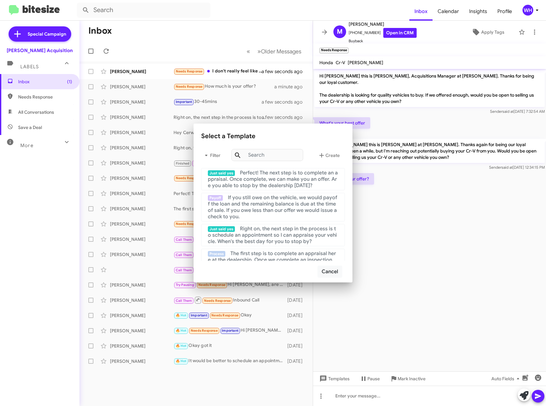
scroll to position [2, 0]
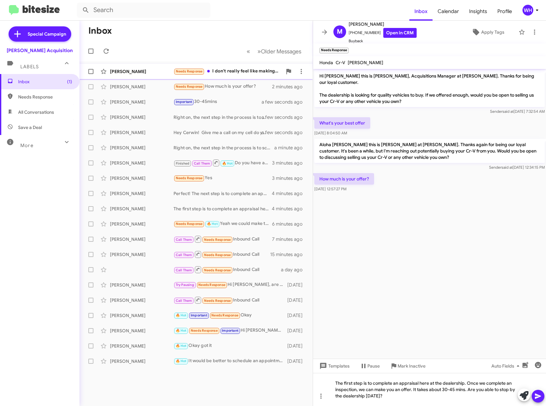
click at [130, 69] on div "[PERSON_NAME]" at bounding box center [142, 71] width 64 height 6
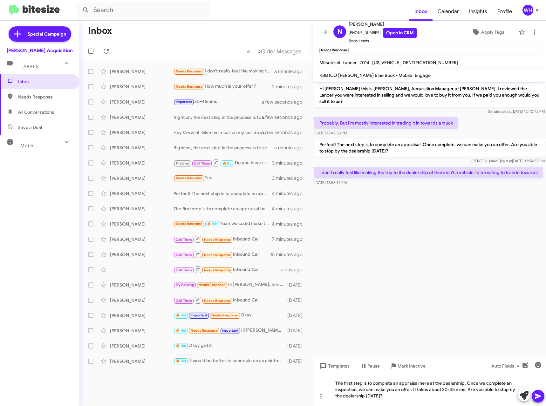
click at [406, 193] on cdk-virtual-scroll-viewport "Hi [PERSON_NAME] this is [PERSON_NAME], Acquisition Manager at [PERSON_NAME]. I…" at bounding box center [429, 220] width 233 height 277
click at [370, 232] on cdk-virtual-scroll-viewport "Hi [PERSON_NAME] this is [PERSON_NAME], Acquisition Manager at [PERSON_NAME]. I…" at bounding box center [429, 220] width 233 height 277
click at [403, 226] on cdk-virtual-scroll-viewport "Hi [PERSON_NAME] this is [PERSON_NAME], Acquisition Manager at [PERSON_NAME]. I…" at bounding box center [429, 220] width 233 height 277
click at [427, 283] on cdk-virtual-scroll-viewport "Hi [PERSON_NAME] this is [PERSON_NAME], Acquisition Manager at [PERSON_NAME]. I…" at bounding box center [429, 220] width 233 height 277
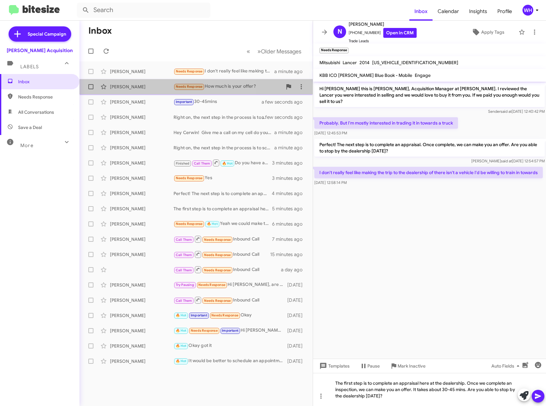
click at [123, 86] on div "[PERSON_NAME]" at bounding box center [142, 87] width 64 height 6
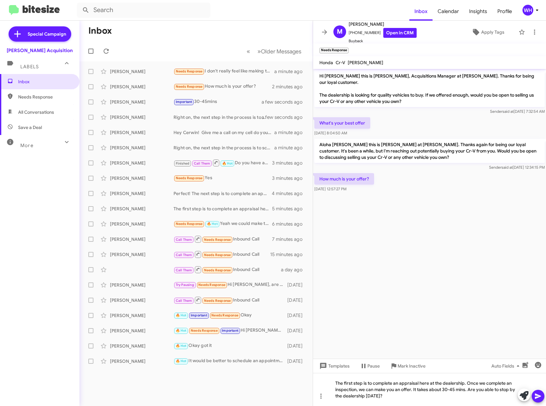
click at [539, 396] on icon at bounding box center [537, 395] width 6 height 5
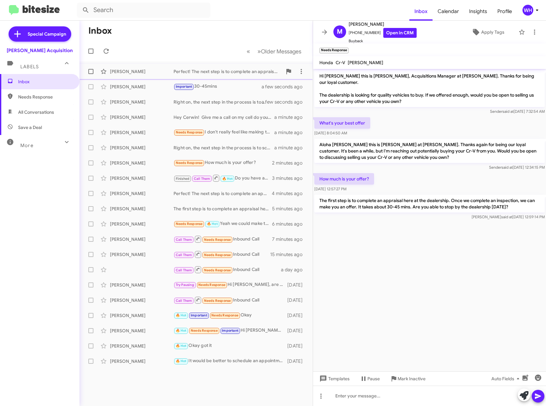
click at [122, 70] on div "[PERSON_NAME]" at bounding box center [142, 71] width 64 height 6
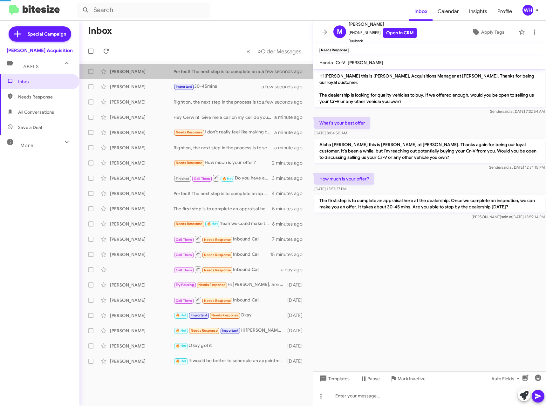
scroll to position [18, 0]
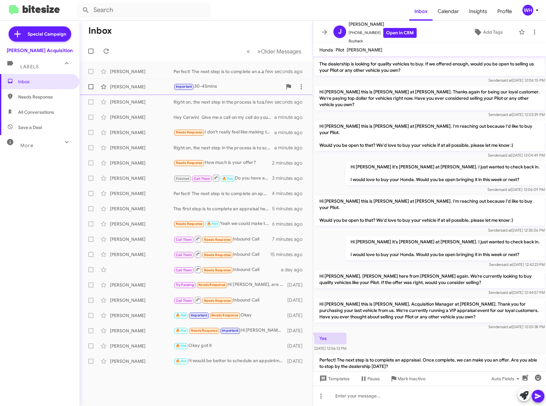
click at [122, 89] on div "[PERSON_NAME]" at bounding box center [142, 87] width 64 height 6
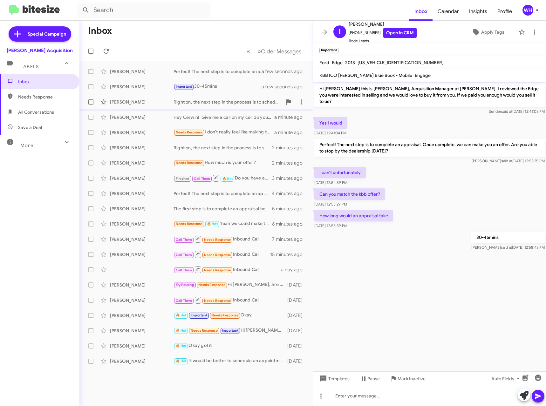
click at [135, 105] on div "[PERSON_NAME] Right on, the next step in the process is to schedule an appointm…" at bounding box center [195, 102] width 223 height 13
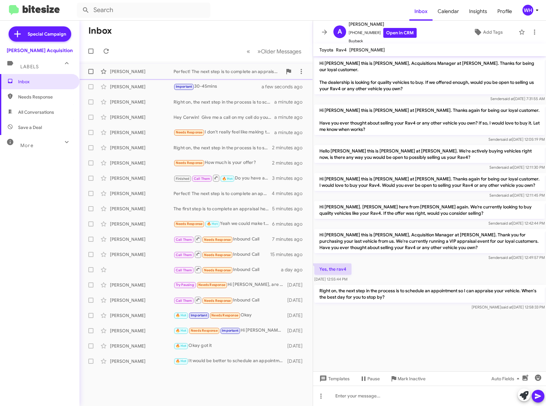
click at [126, 72] on div "[PERSON_NAME]" at bounding box center [142, 71] width 64 height 6
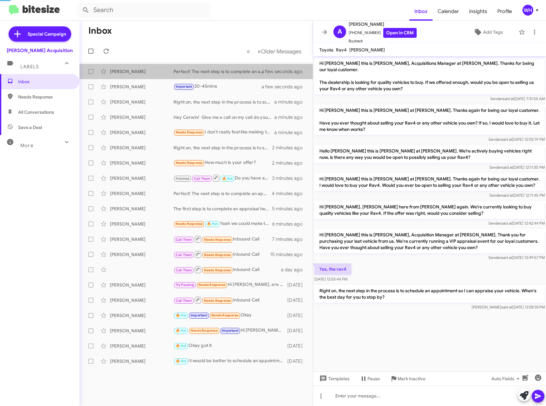
scroll to position [18, 0]
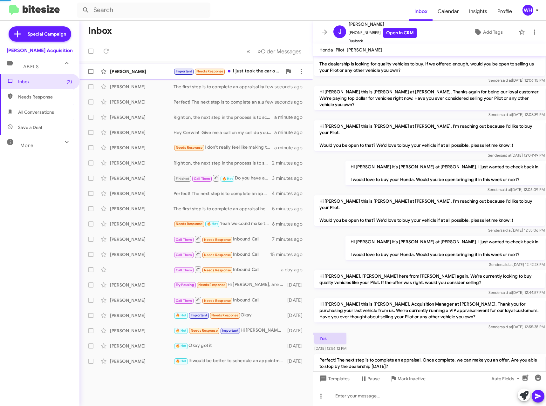
click at [115, 70] on mat-action-list "[PERSON_NAME] Important Needs Response I just took the car off my insurance a f…" at bounding box center [195, 214] width 233 height 307
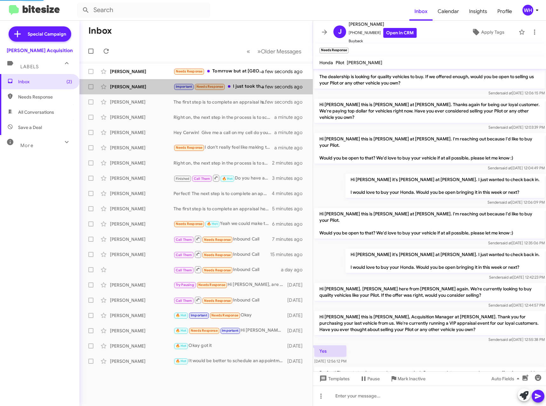
scroll to position [54, 0]
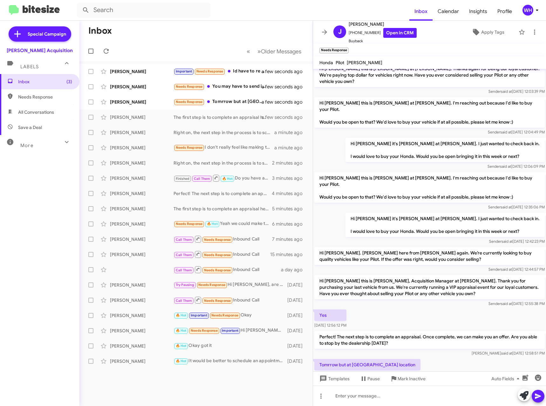
click at [445, 379] on div at bounding box center [429, 387] width 233 height 17
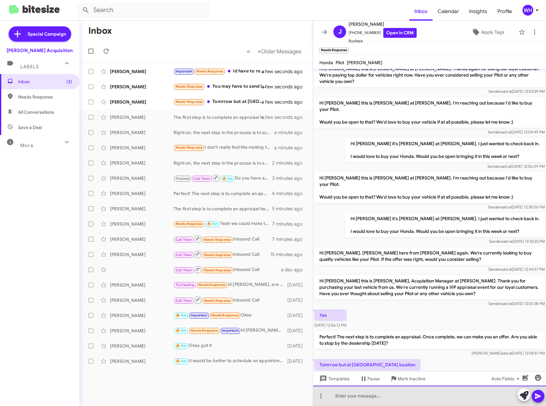
click at [362, 399] on div at bounding box center [429, 396] width 233 height 20
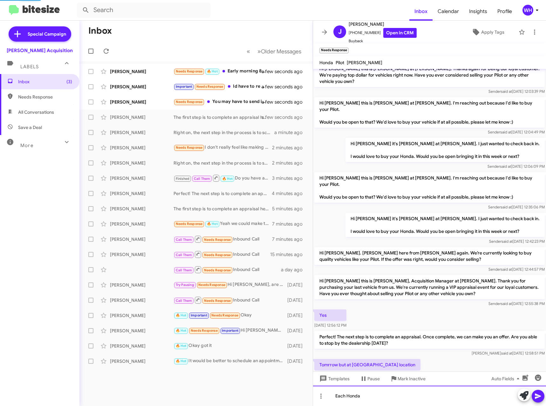
scroll to position [0, 0]
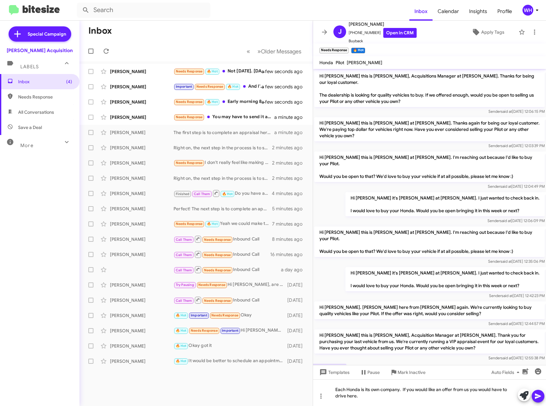
click at [538, 394] on icon at bounding box center [538, 396] width 8 height 8
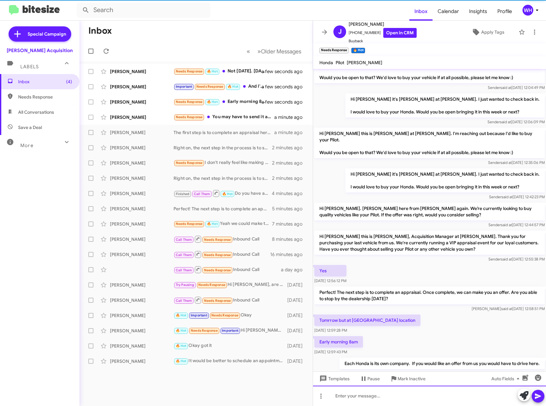
scroll to position [101, 0]
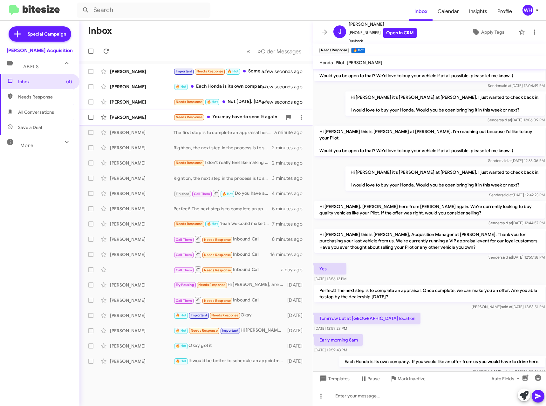
click at [132, 111] on div "[PERSON_NAME] Needs Response You may have to send it again a minute ago" at bounding box center [195, 117] width 223 height 13
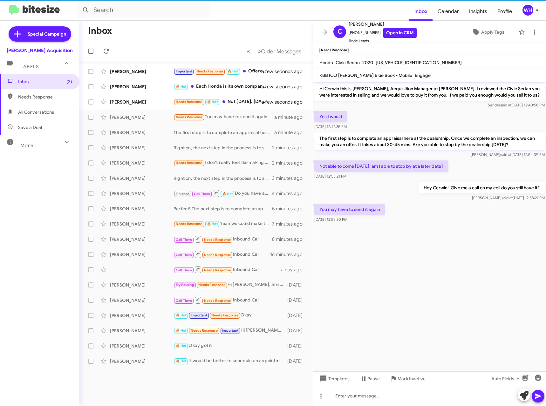
click at [394, 60] on span "[US_VEHICLE_IDENTIFICATION_NUMBER]" at bounding box center [418, 63] width 86 height 6
copy span "[US_VEHICLE_IDENTIFICATION_NUMBER]"
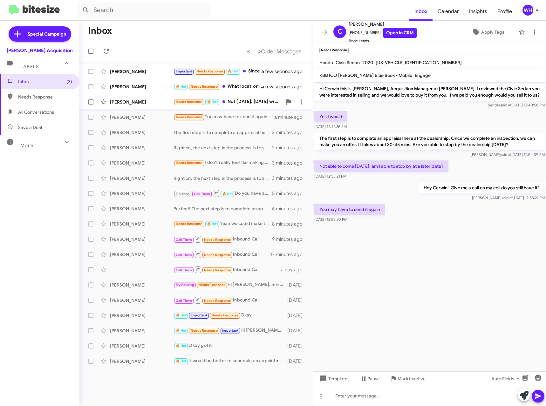
click at [138, 102] on div "[PERSON_NAME]" at bounding box center [142, 102] width 64 height 6
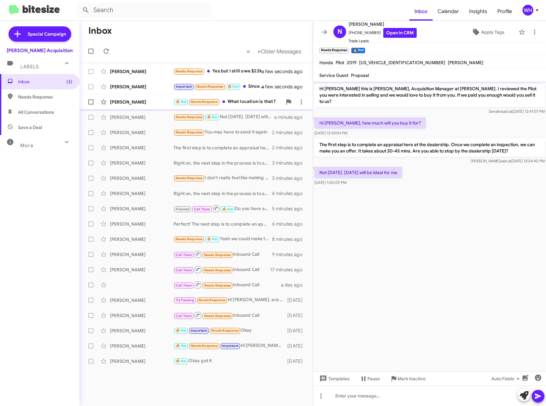
click at [130, 103] on div "[PERSON_NAME]" at bounding box center [142, 102] width 64 height 6
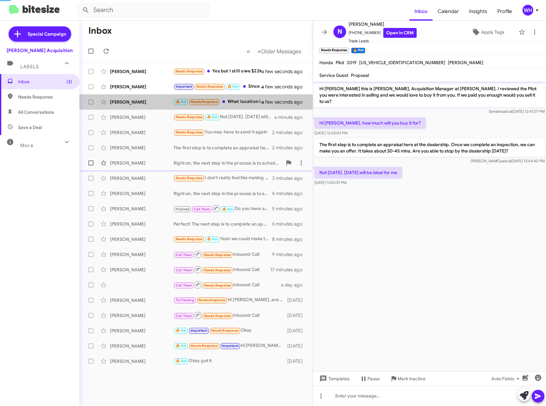
scroll to position [124, 0]
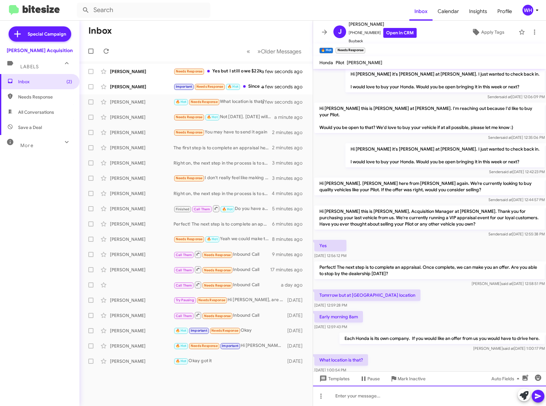
click at [365, 397] on div at bounding box center [429, 396] width 233 height 20
click at [539, 396] on icon at bounding box center [538, 396] width 8 height 8
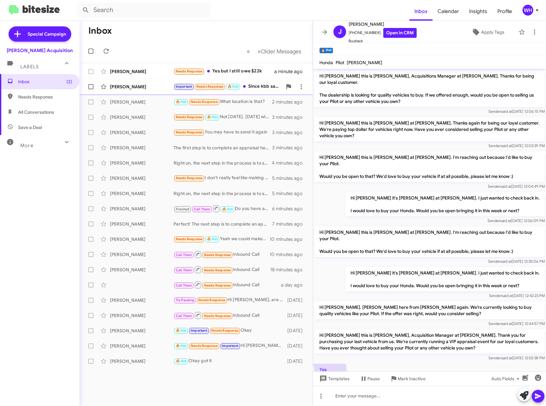
click at [133, 87] on div "[PERSON_NAME]" at bounding box center [142, 87] width 64 height 6
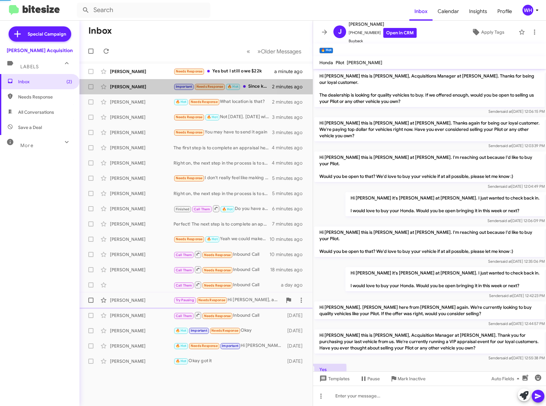
scroll to position [12, 0]
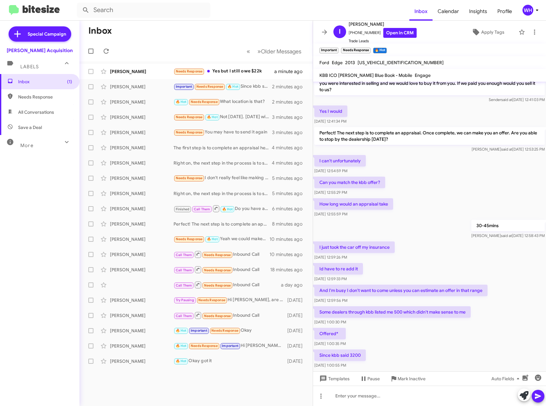
click at [46, 237] on div "Inbox (1) Needs Response All Conversations Save a Deal More Important 🔥 Hot App…" at bounding box center [39, 196] width 79 height 244
click at [133, 70] on div "[PERSON_NAME]" at bounding box center [142, 71] width 64 height 6
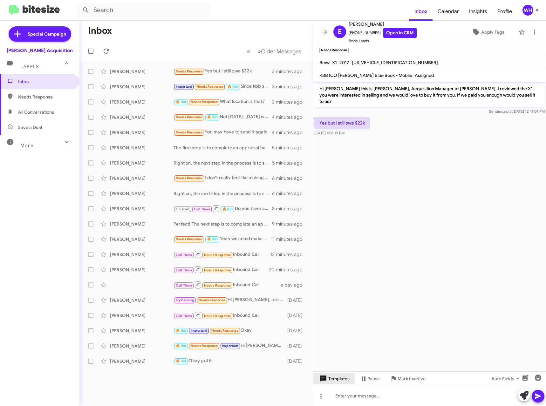
click at [337, 376] on span "Templates" at bounding box center [333, 378] width 31 height 11
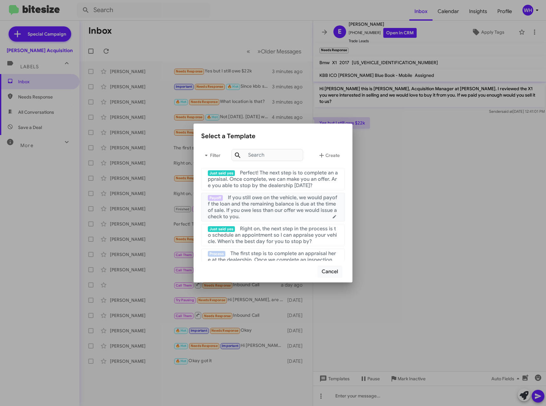
click at [273, 211] on span "If you still owe on the vehicle, we would payoff the loan and the remaining bal…" at bounding box center [272, 206] width 129 height 25
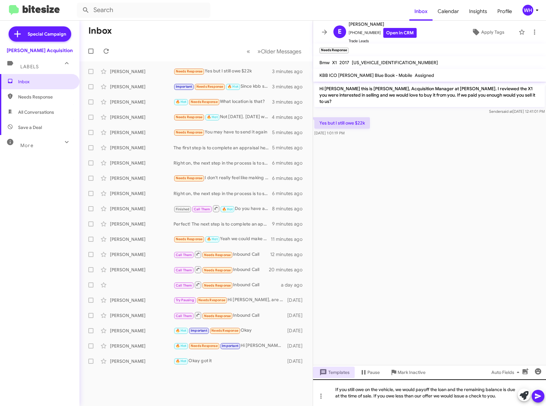
drag, startPoint x: 542, startPoint y: 398, endPoint x: 545, endPoint y: 401, distance: 4.1
click at [542, 398] on button at bounding box center [537, 396] width 13 height 13
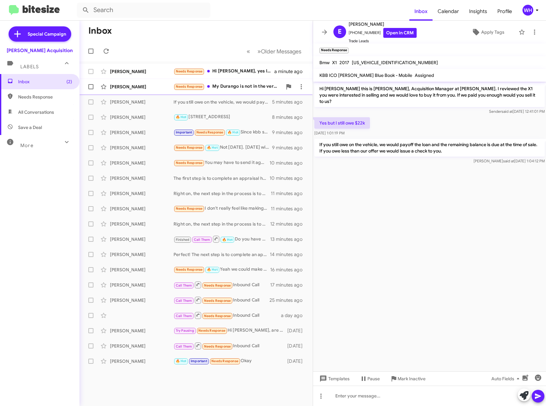
click at [128, 88] on div "[PERSON_NAME]" at bounding box center [142, 87] width 64 height 6
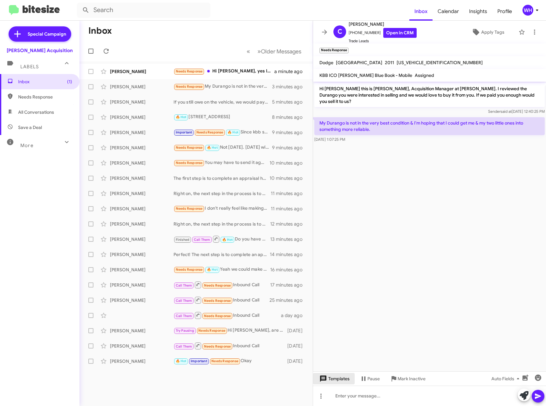
click at [341, 380] on span "Templates" at bounding box center [333, 378] width 31 height 11
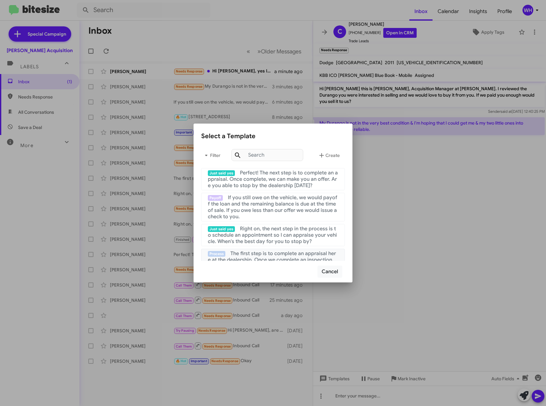
click at [270, 253] on span "The first step is to complete an appraisal here at the dealership. Once we comp…" at bounding box center [273, 262] width 130 height 25
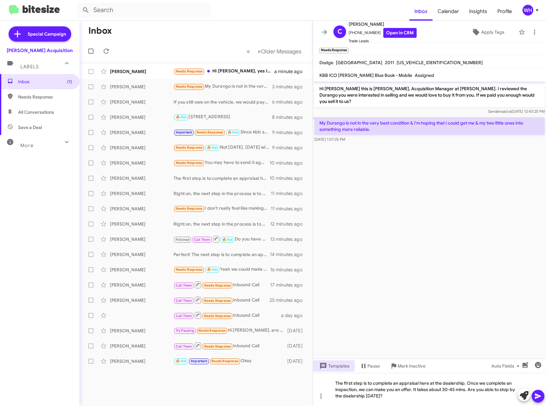
click at [535, 394] on icon at bounding box center [537, 395] width 6 height 5
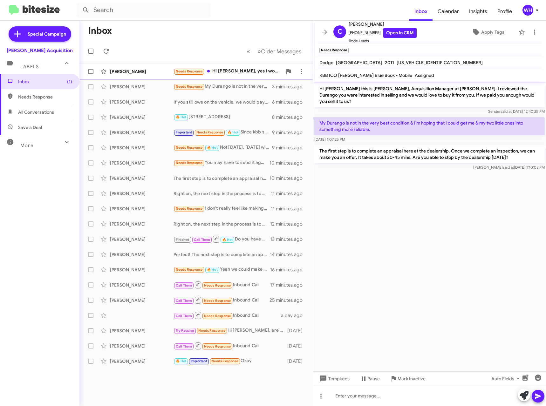
click at [119, 75] on div "[PERSON_NAME] Needs Response Hi [PERSON_NAME], yes I would be interested in sel…" at bounding box center [195, 71] width 223 height 13
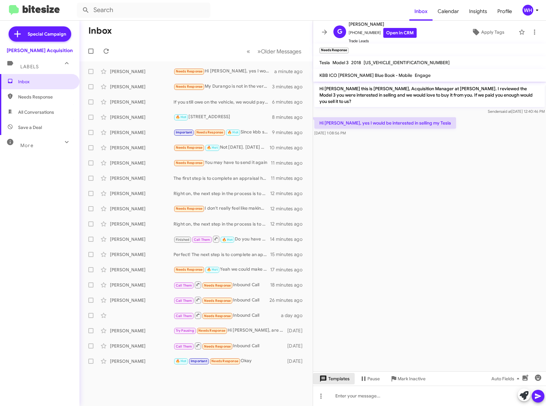
click at [333, 377] on span "Templates" at bounding box center [333, 378] width 31 height 11
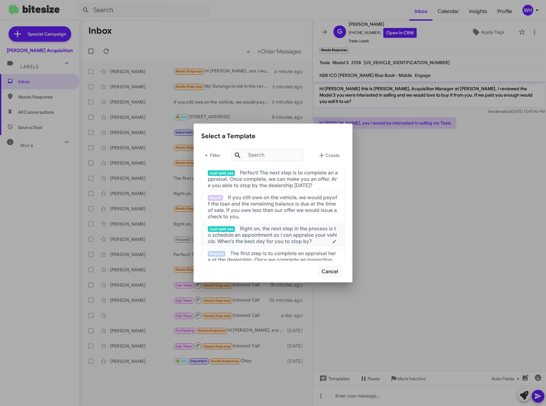
click at [267, 234] on span "Right on, the next step in the process is to schedule an appointment so I can a…" at bounding box center [272, 234] width 129 height 19
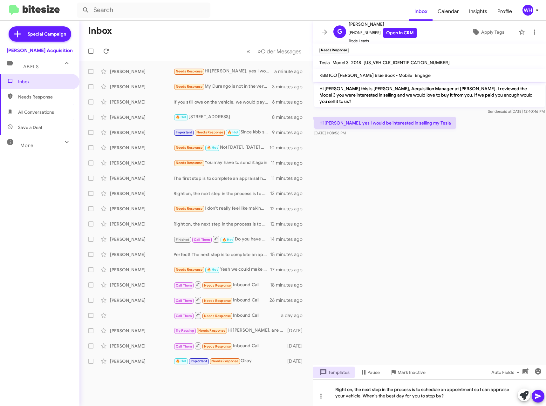
click at [536, 397] on icon at bounding box center [537, 395] width 6 height 5
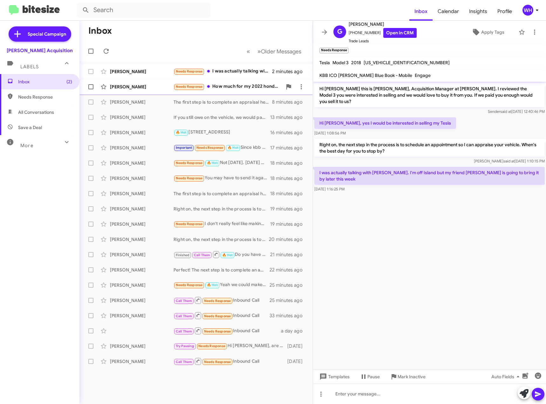
click at [115, 91] on div "Jb Fronda Needs Response How much for my 2022 honda pilot se 5 minutes ago" at bounding box center [195, 86] width 223 height 13
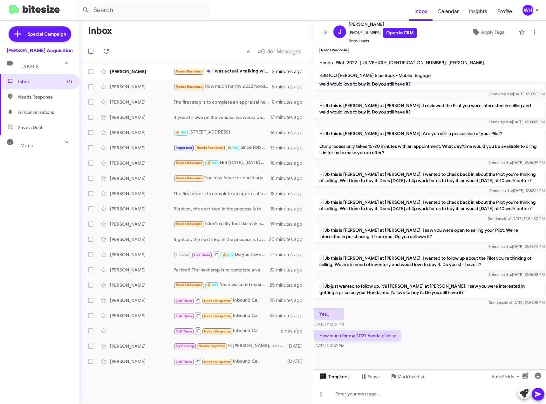
click at [341, 373] on span "Templates" at bounding box center [333, 376] width 31 height 11
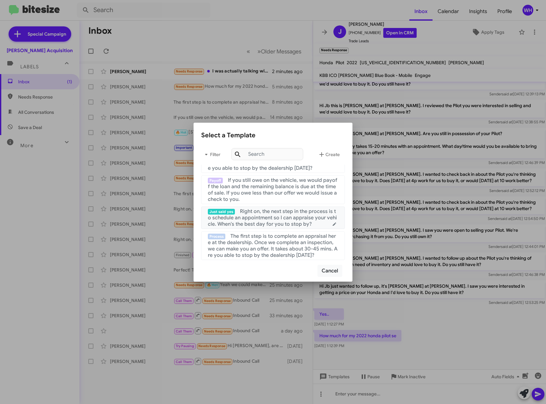
scroll to position [32, 0]
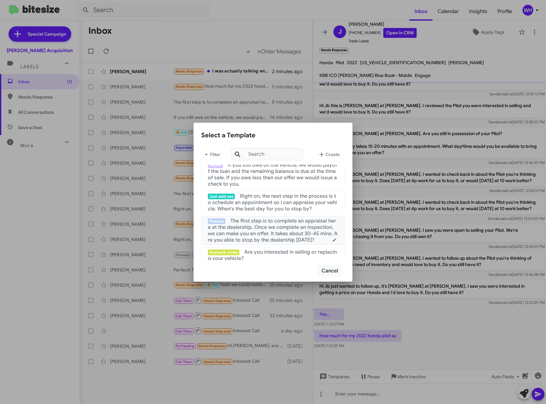
click at [296, 236] on span "The first step is to complete an appraisal here at the dealership. Once we comp…" at bounding box center [273, 230] width 130 height 25
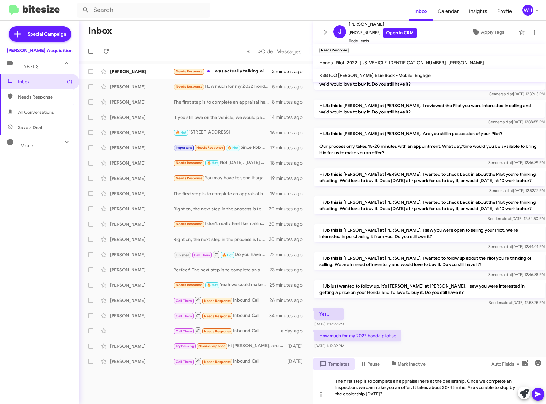
click at [535, 393] on icon at bounding box center [537, 393] width 6 height 5
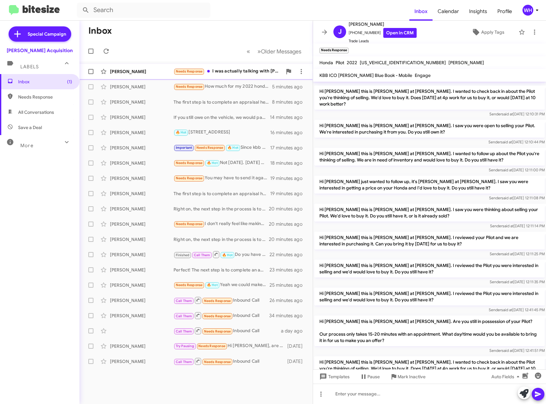
click at [138, 70] on div "[PERSON_NAME]" at bounding box center [142, 71] width 64 height 6
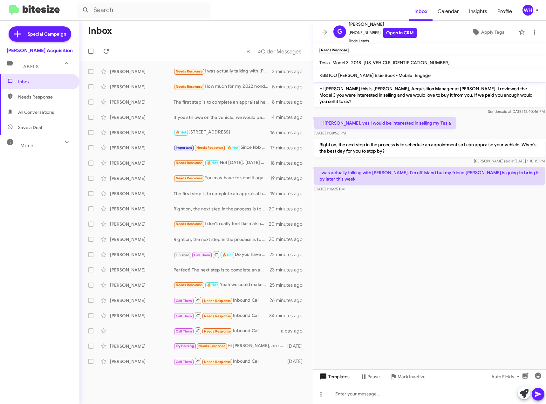
click at [327, 378] on span "Templates" at bounding box center [333, 376] width 31 height 11
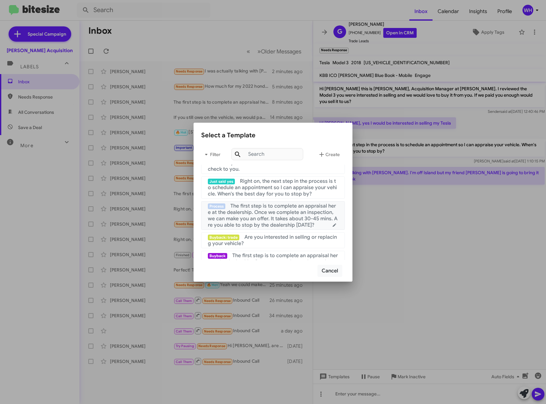
scroll to position [95, 0]
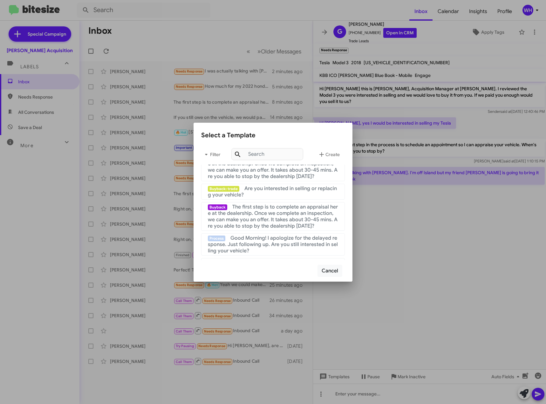
drag, startPoint x: 375, startPoint y: 399, endPoint x: 372, endPoint y: 395, distance: 5.9
click at [375, 398] on div at bounding box center [273, 202] width 546 height 404
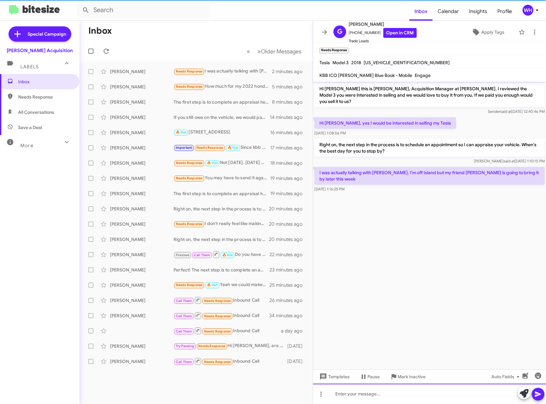
click at [359, 393] on div at bounding box center [429, 393] width 233 height 20
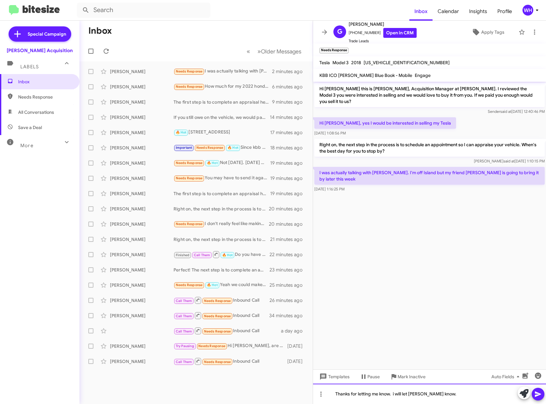
click at [544, 398] on div "Thanks for letting me know. i will let Darin know." at bounding box center [429, 393] width 233 height 20
click at [536, 396] on icon at bounding box center [538, 394] width 8 height 8
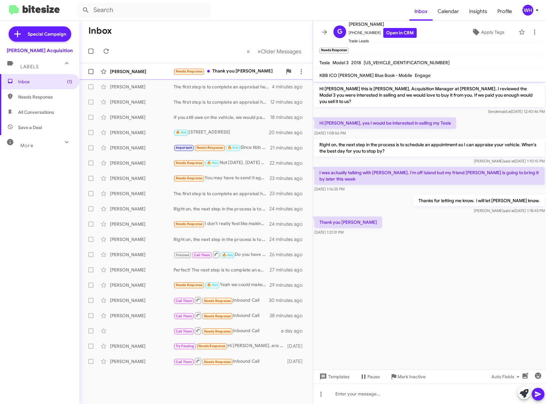
click at [133, 70] on div "[PERSON_NAME]" at bounding box center [142, 71] width 64 height 6
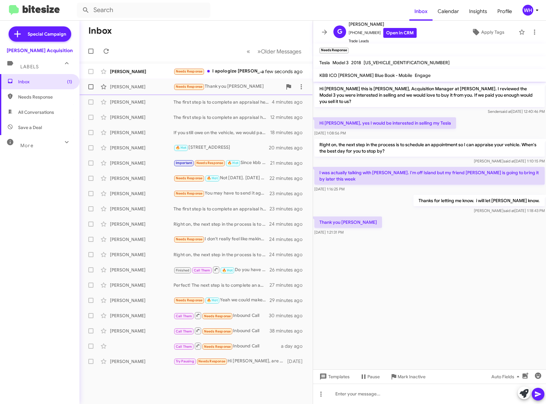
click at [122, 80] on span "Gary Jean-Joseph Needs Response Thank you Walt a minute ago" at bounding box center [195, 86] width 233 height 15
click at [127, 73] on div "Christina Viena" at bounding box center [142, 71] width 64 height 6
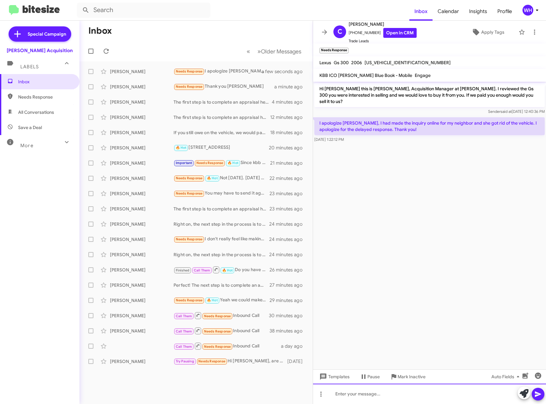
click at [348, 387] on div at bounding box center [429, 393] width 233 height 20
click at [537, 391] on icon at bounding box center [538, 394] width 8 height 8
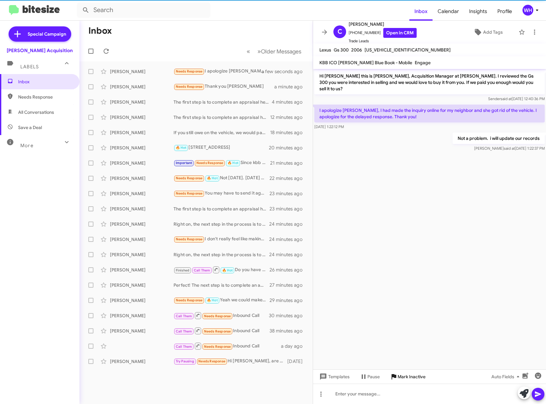
click at [406, 379] on span "Mark Inactive" at bounding box center [411, 376] width 28 height 11
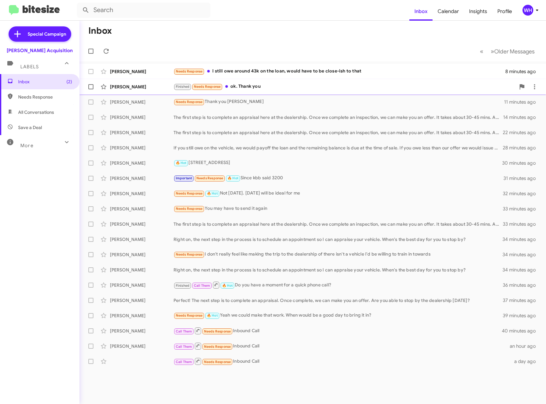
drag, startPoint x: 121, startPoint y: 86, endPoint x: 127, endPoint y: 85, distance: 6.4
click at [121, 86] on div "Christina Viena" at bounding box center [142, 87] width 64 height 6
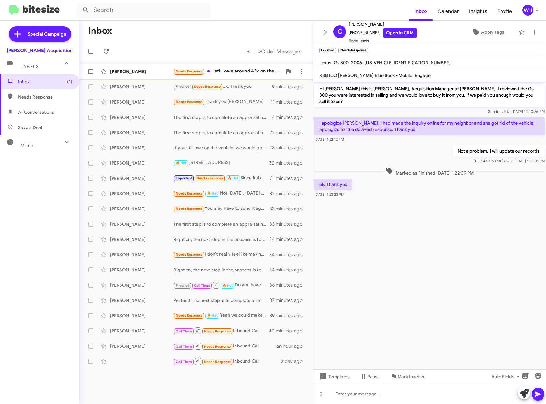
click at [134, 75] on div "Samantha Shangilmai Needs Response I still owe around 43k on the loan, would ha…" at bounding box center [195, 71] width 223 height 13
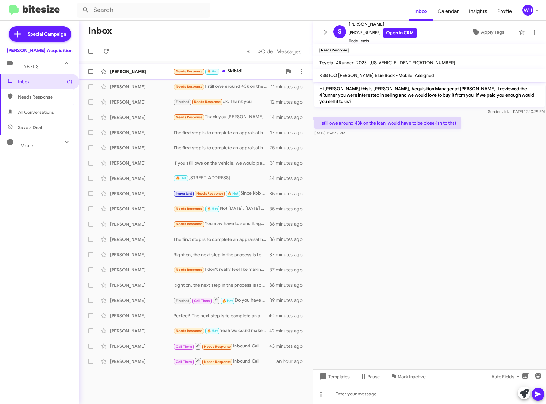
click at [128, 71] on div "Francisco Anchondo" at bounding box center [142, 71] width 64 height 6
